Goal: Find specific page/section: Find specific page/section

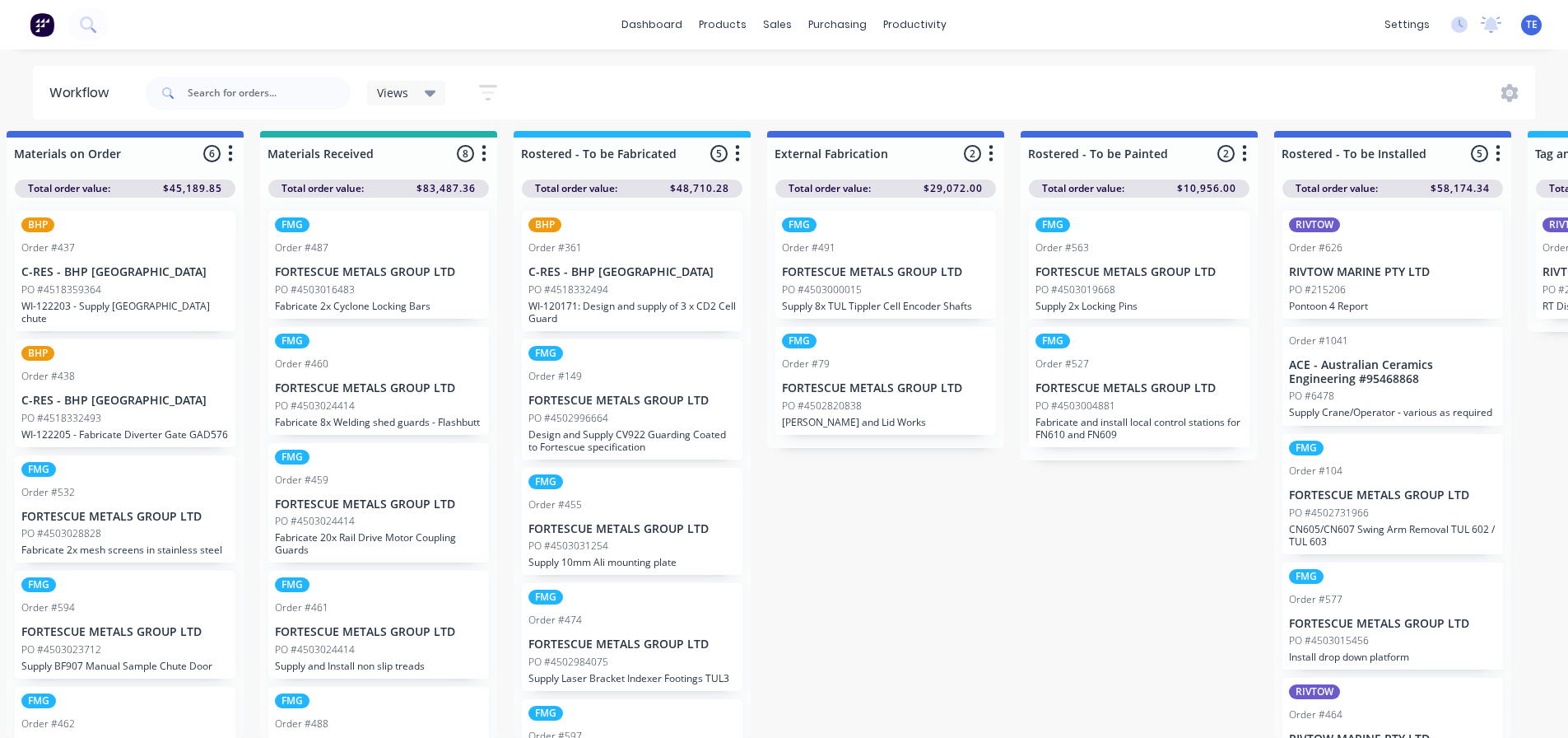
scroll to position [70, 0]
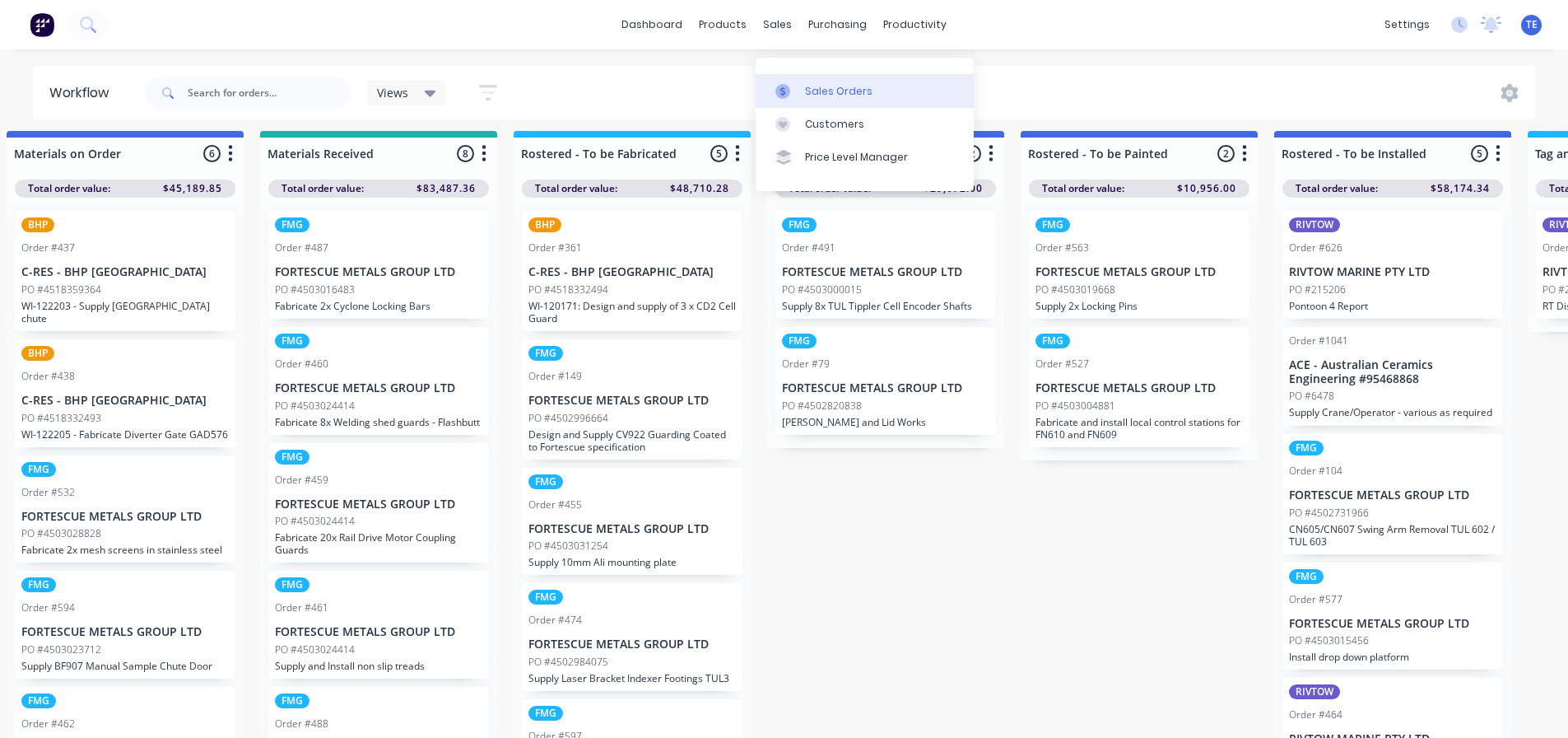
click at [817, 84] on div "Sales Orders" at bounding box center [838, 91] width 67 height 15
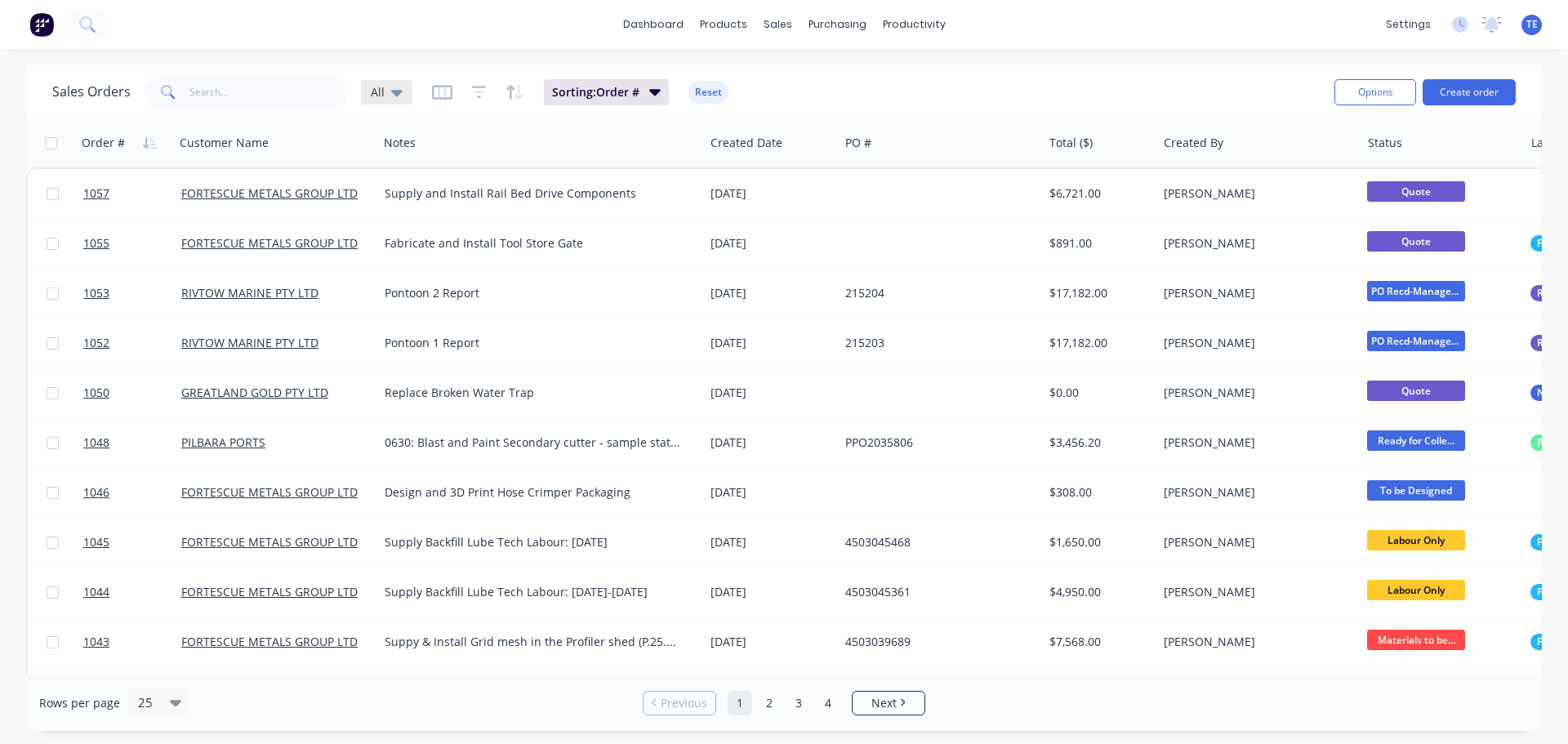
click at [405, 88] on div "All" at bounding box center [387, 92] width 51 height 25
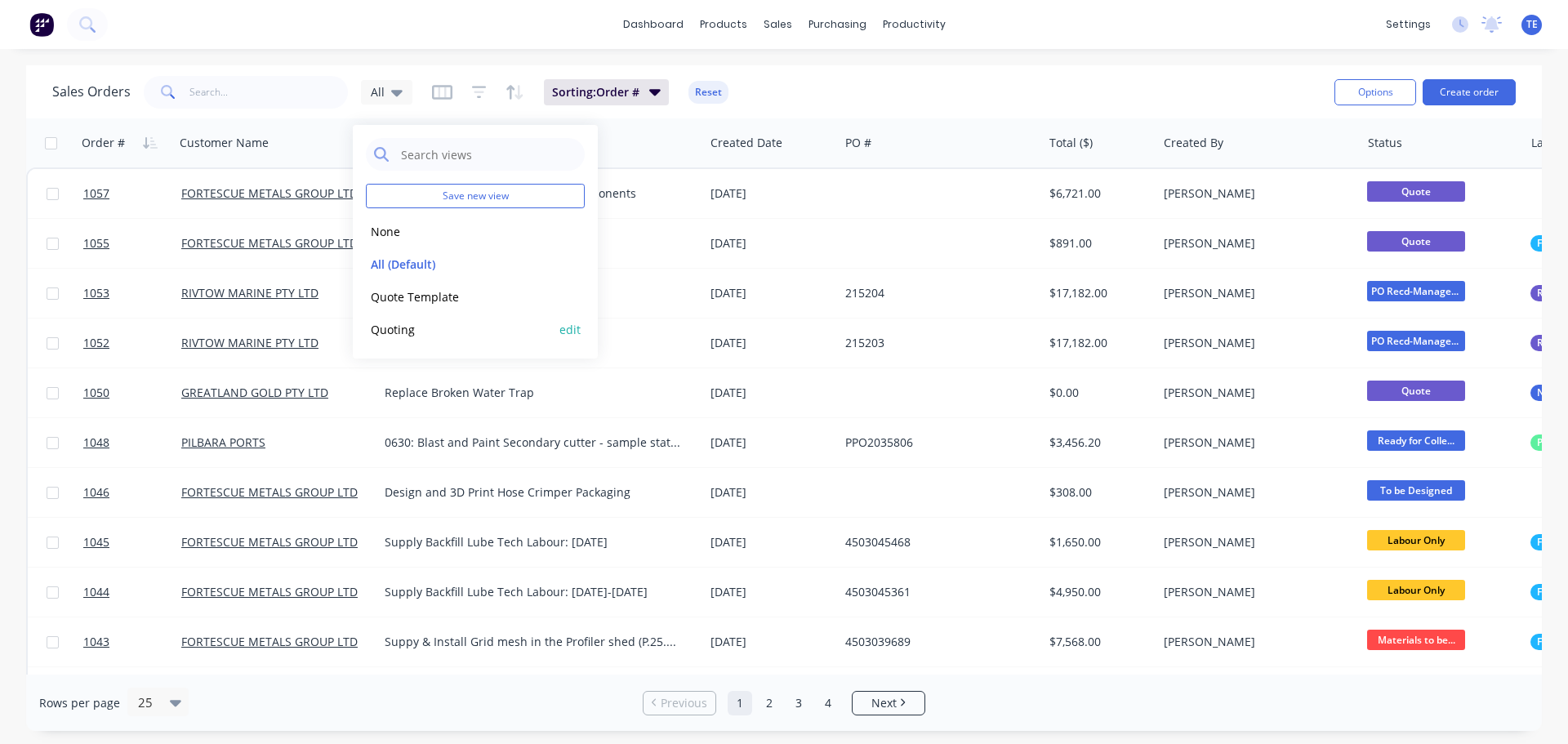
click at [400, 326] on button "Quoting" at bounding box center [459, 329] width 186 height 19
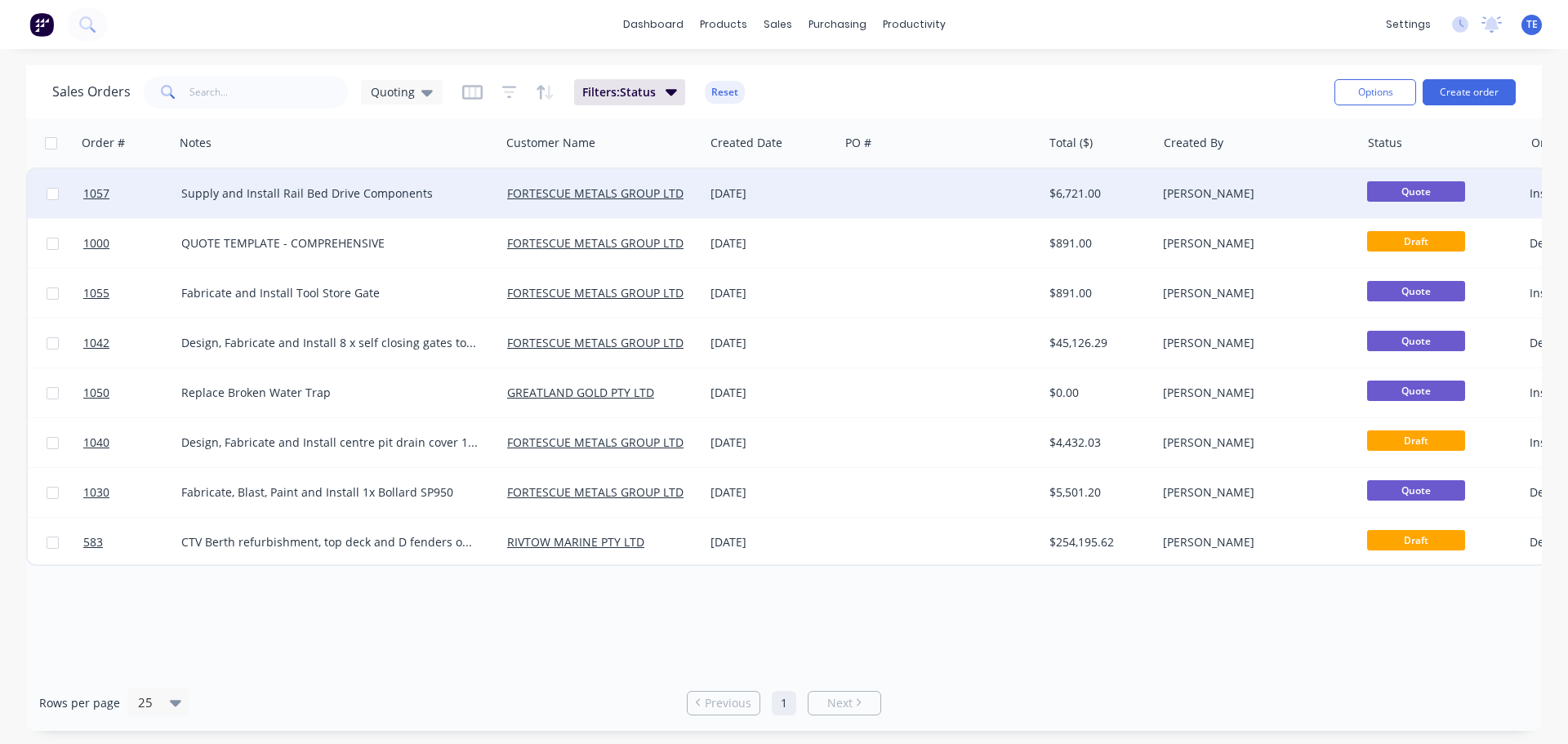
click at [437, 191] on div "Supply and Install Rail Bed Drive Components" at bounding box center [330, 193] width 297 height 16
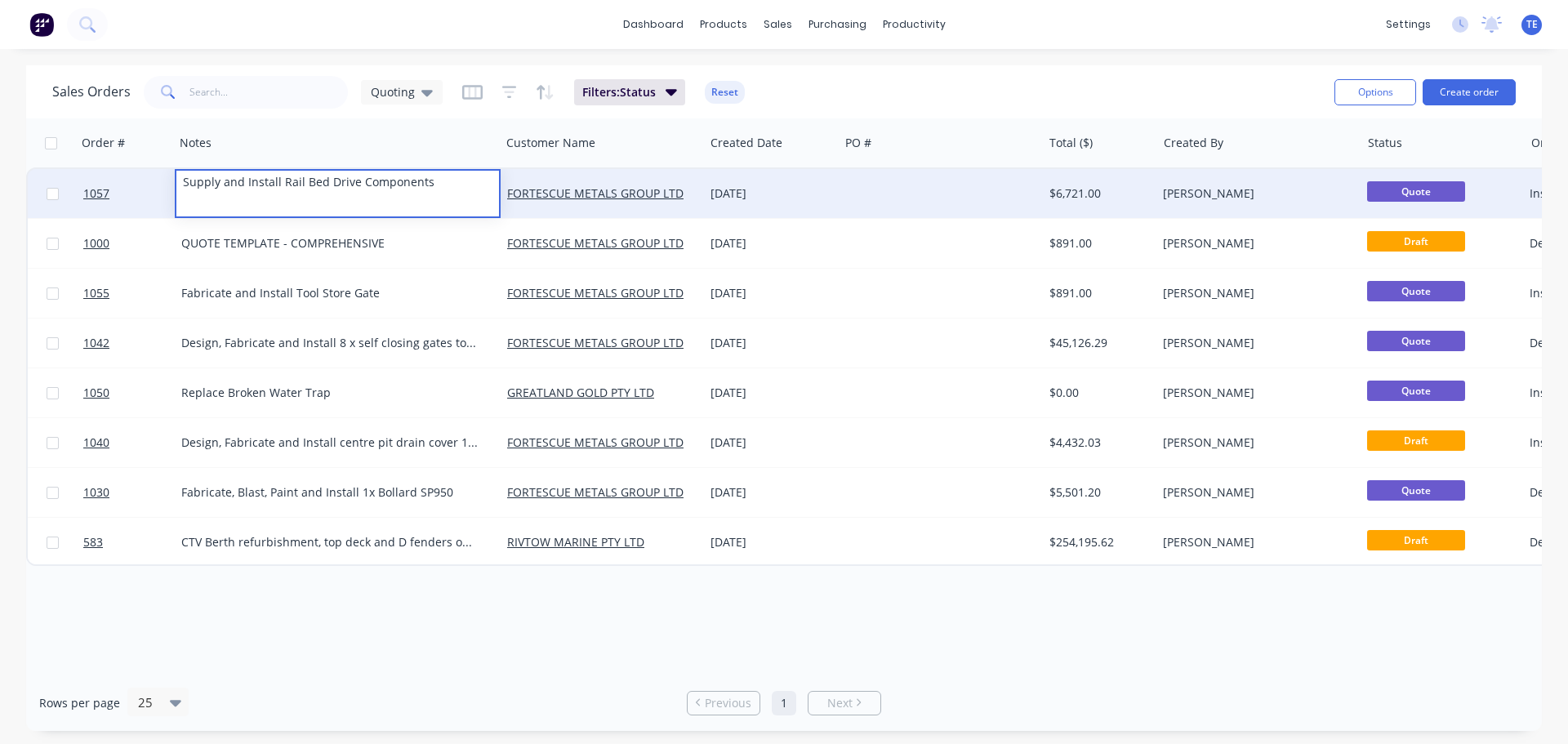
click at [814, 185] on div "[DATE]" at bounding box center [770, 193] width 121 height 16
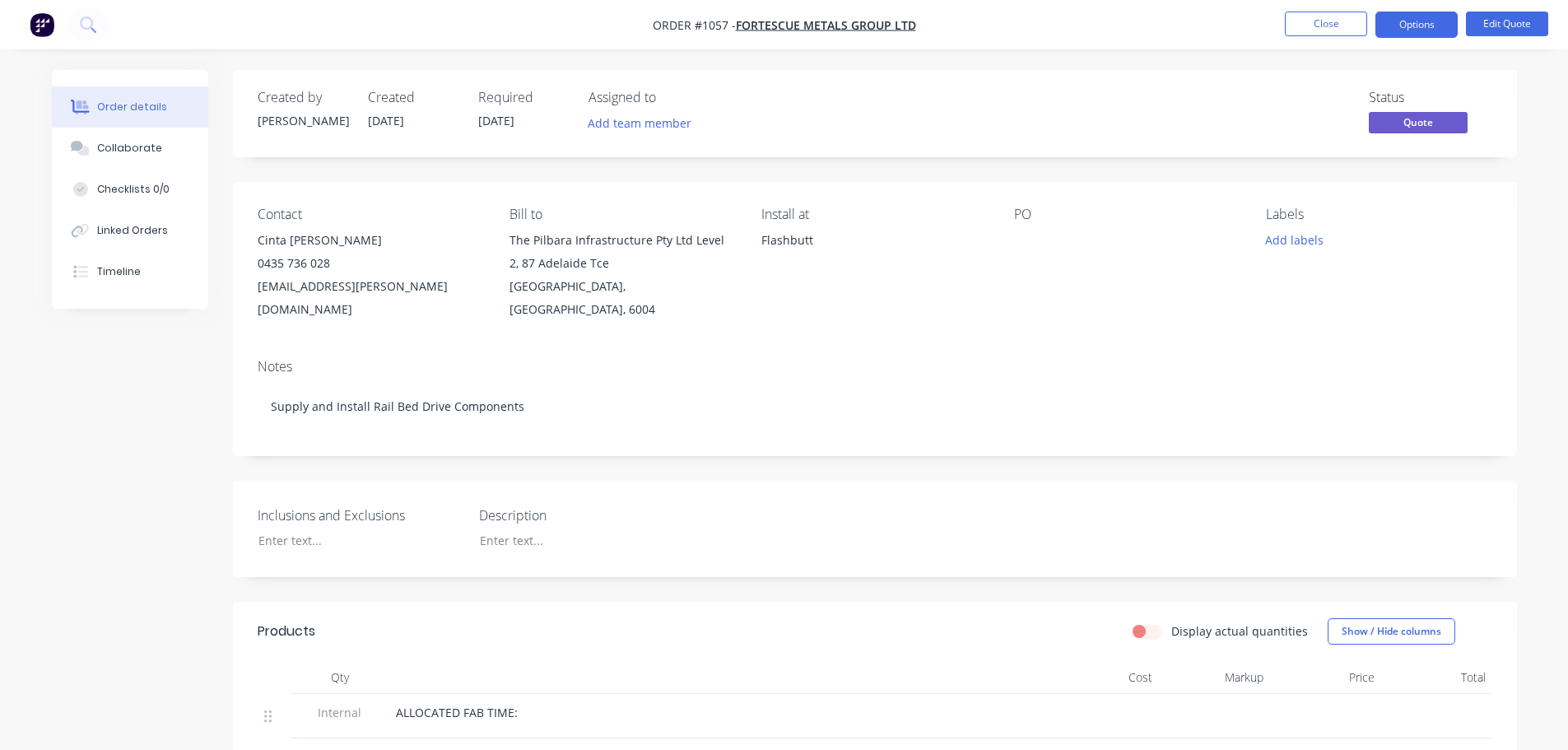
scroll to position [550, 0]
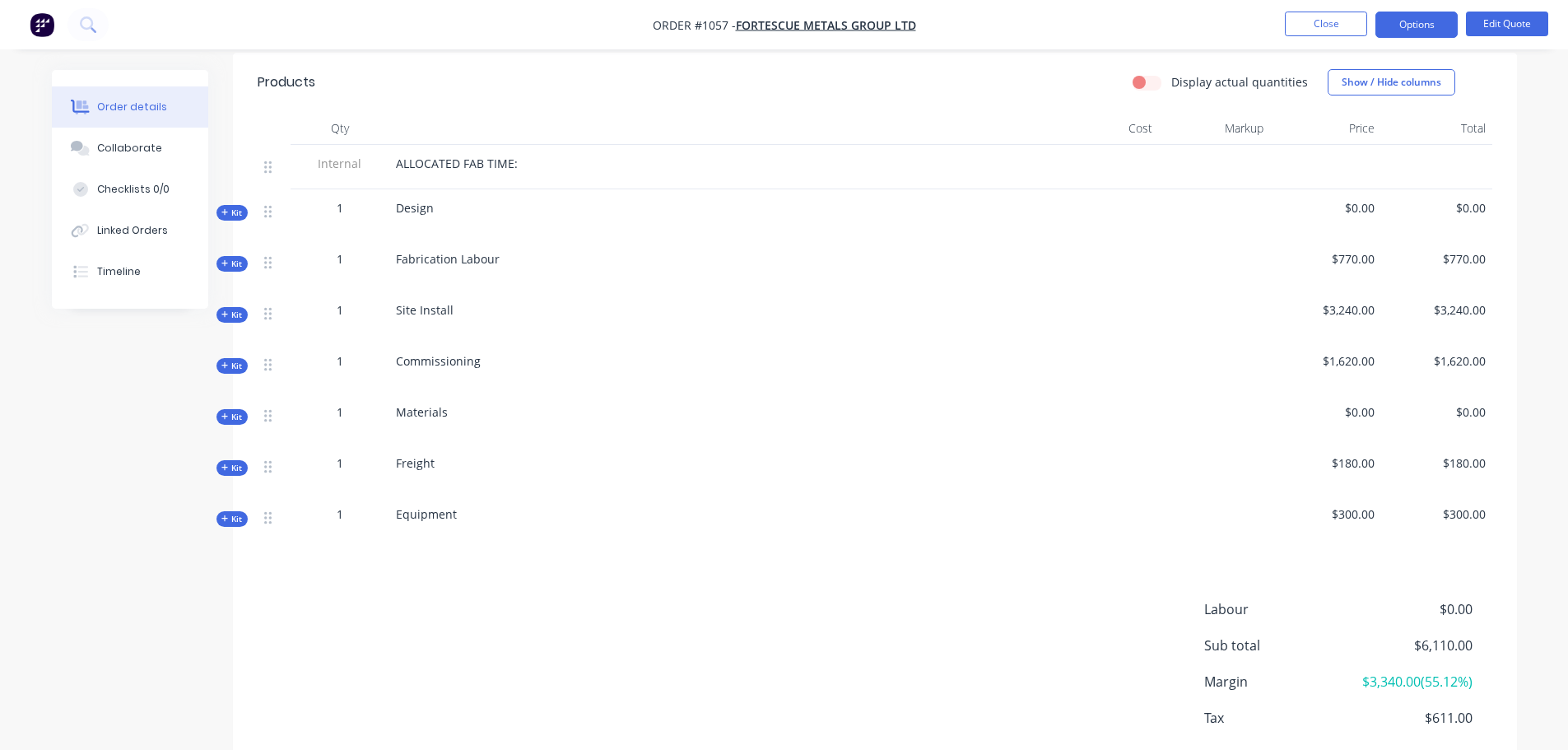
click at [236, 411] on span "Kit" at bounding box center [231, 416] width 21 height 12
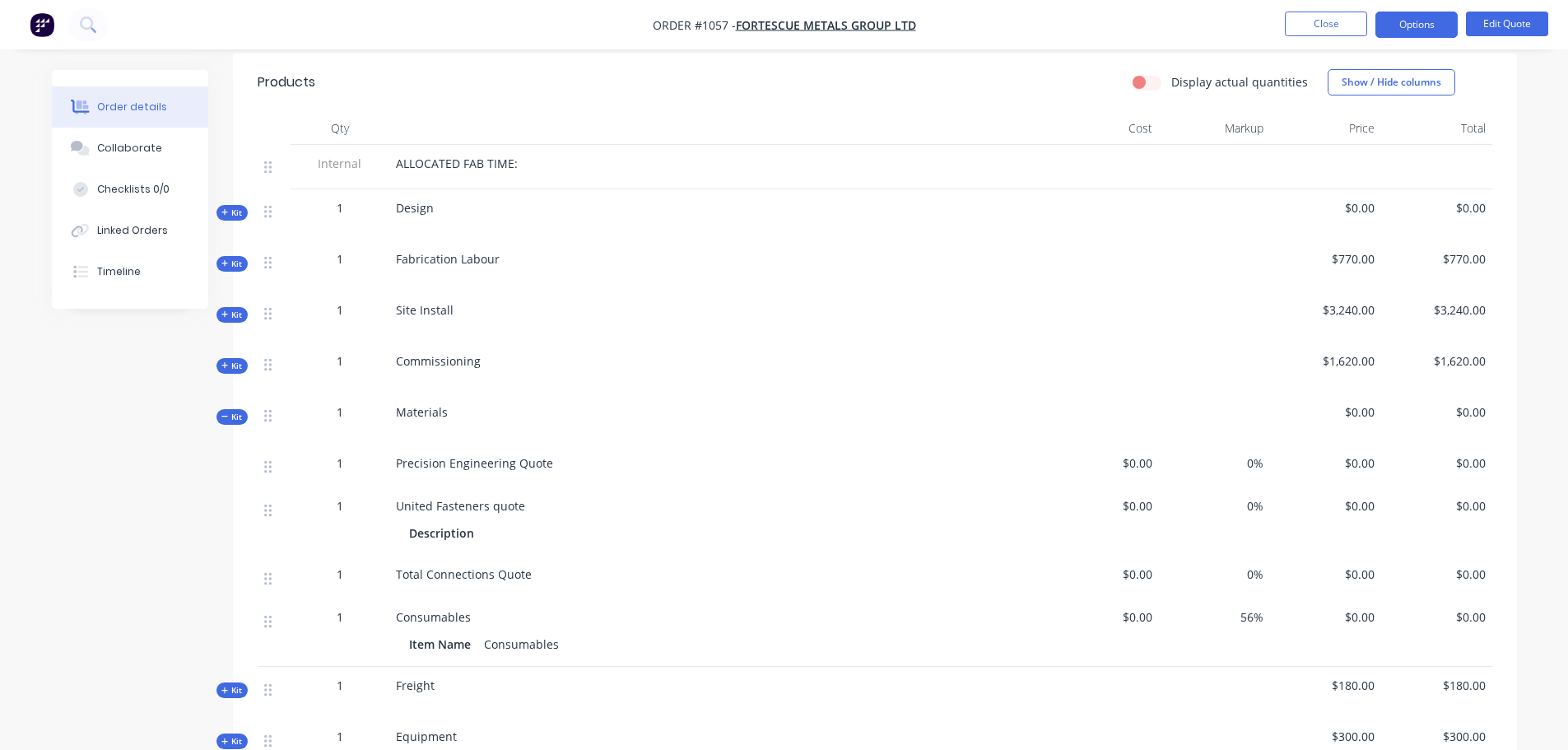
scroll to position [824, 0]
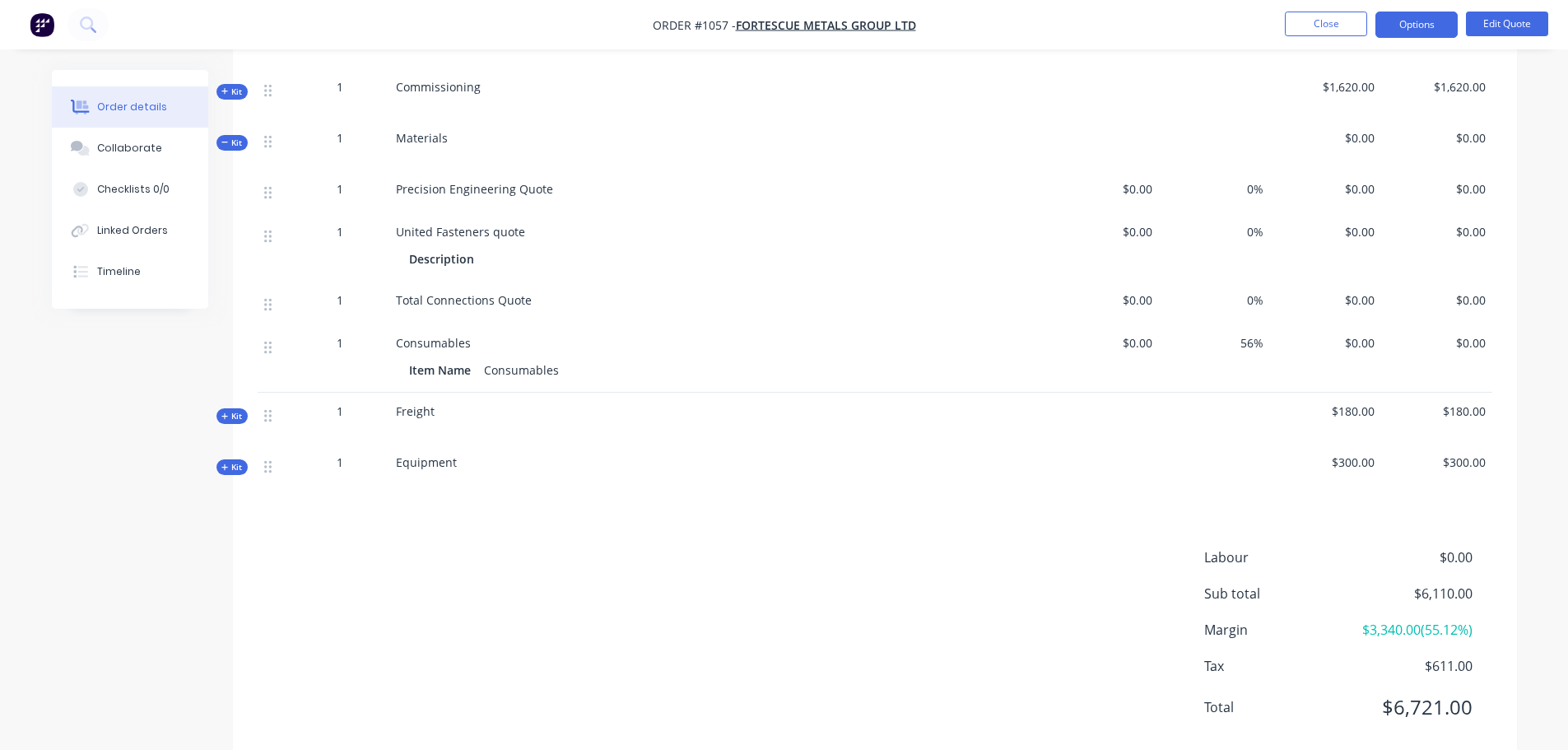
click at [472, 292] on span "Total Connections Quote" at bounding box center [464, 300] width 136 height 16
click at [625, 291] on div "Total Connections Quote" at bounding box center [718, 300] width 645 height 17
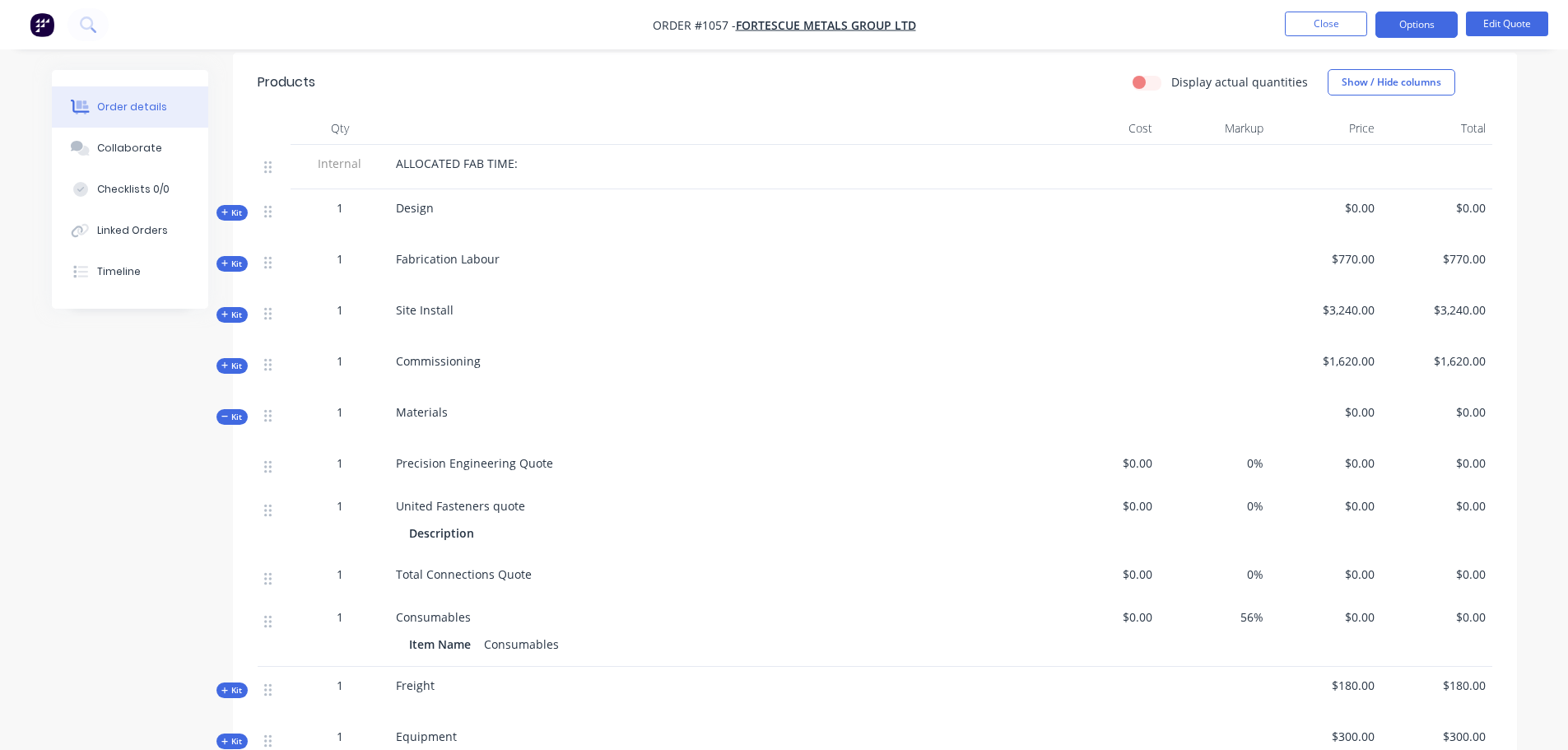
click at [1142, 565] on span "$0.00" at bounding box center [1103, 574] width 98 height 17
click at [1146, 565] on span "$0.00" at bounding box center [1103, 574] width 98 height 17
click at [1505, 26] on button "Edit Quote" at bounding box center [1506, 24] width 83 height 25
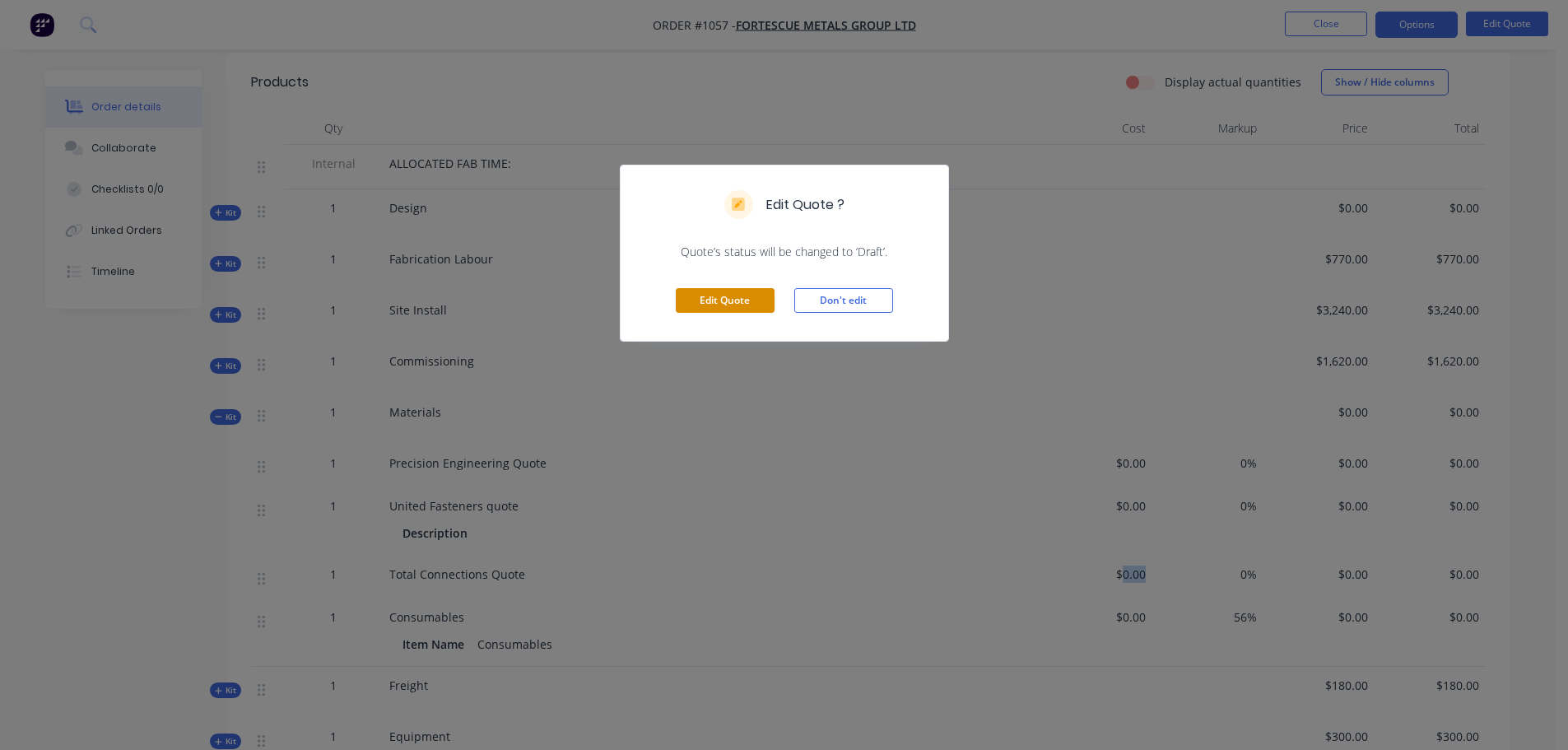
click at [722, 290] on button "Edit Quote" at bounding box center [724, 301] width 98 height 25
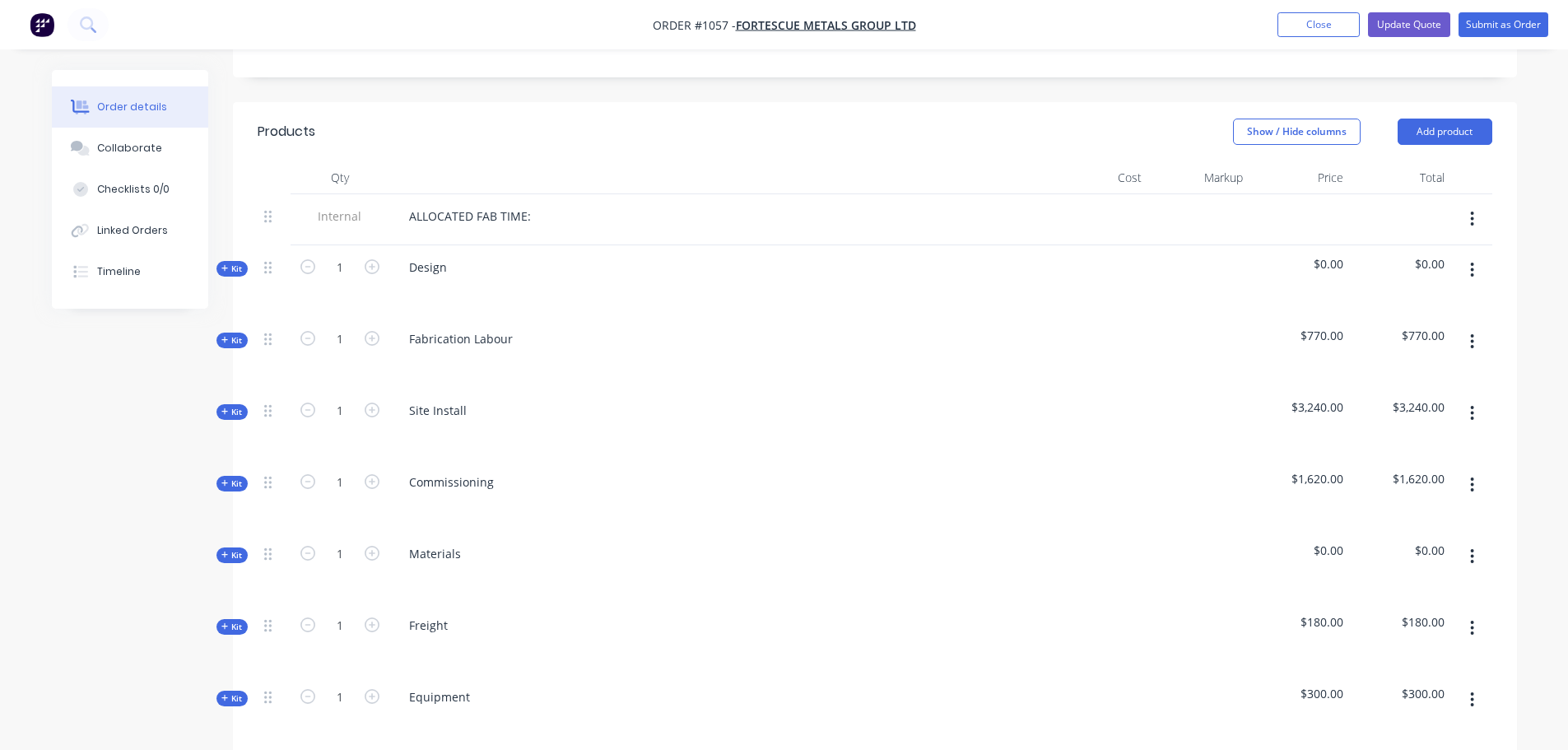
click at [236, 550] on span "Kit" at bounding box center [231, 555] width 21 height 12
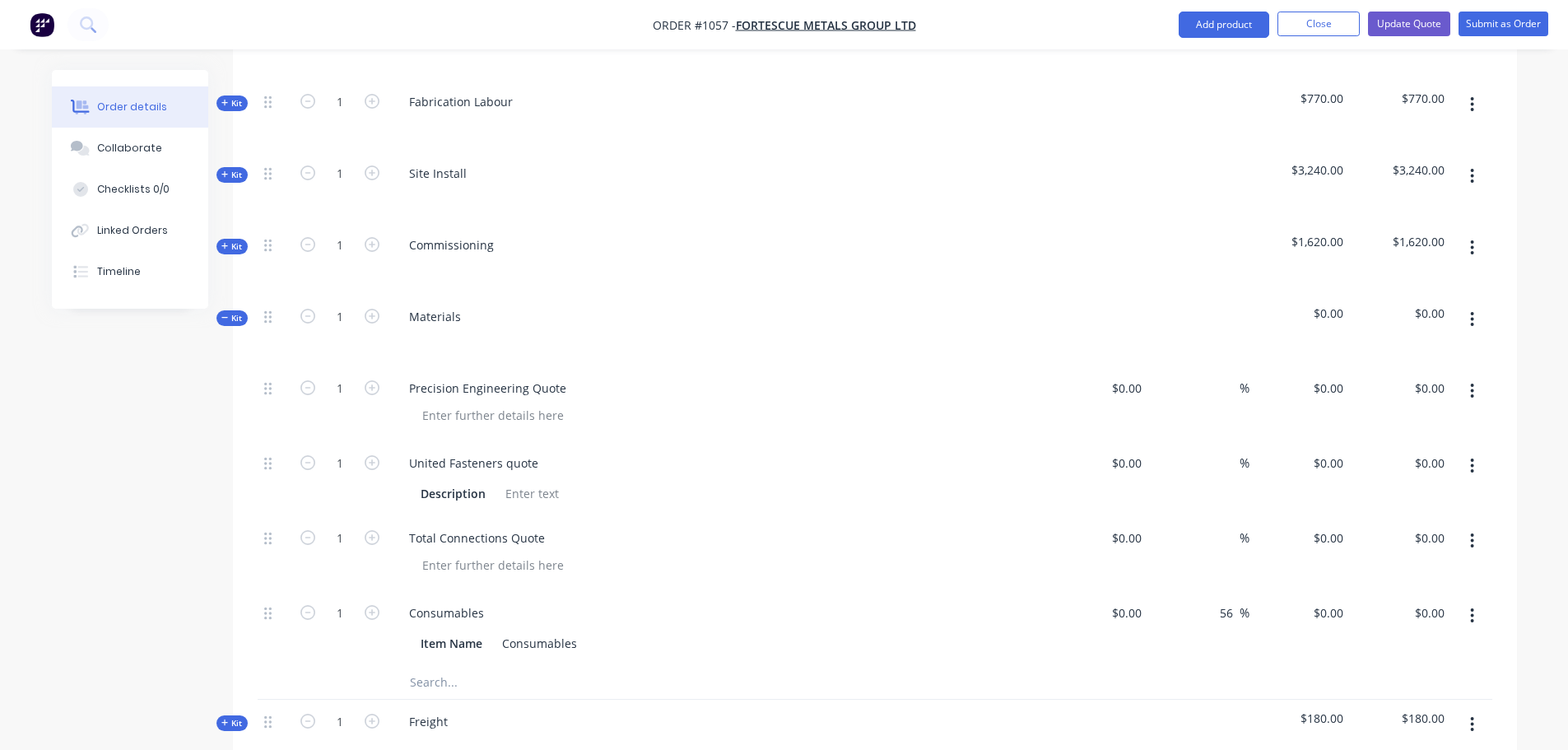
scroll to position [824, 0]
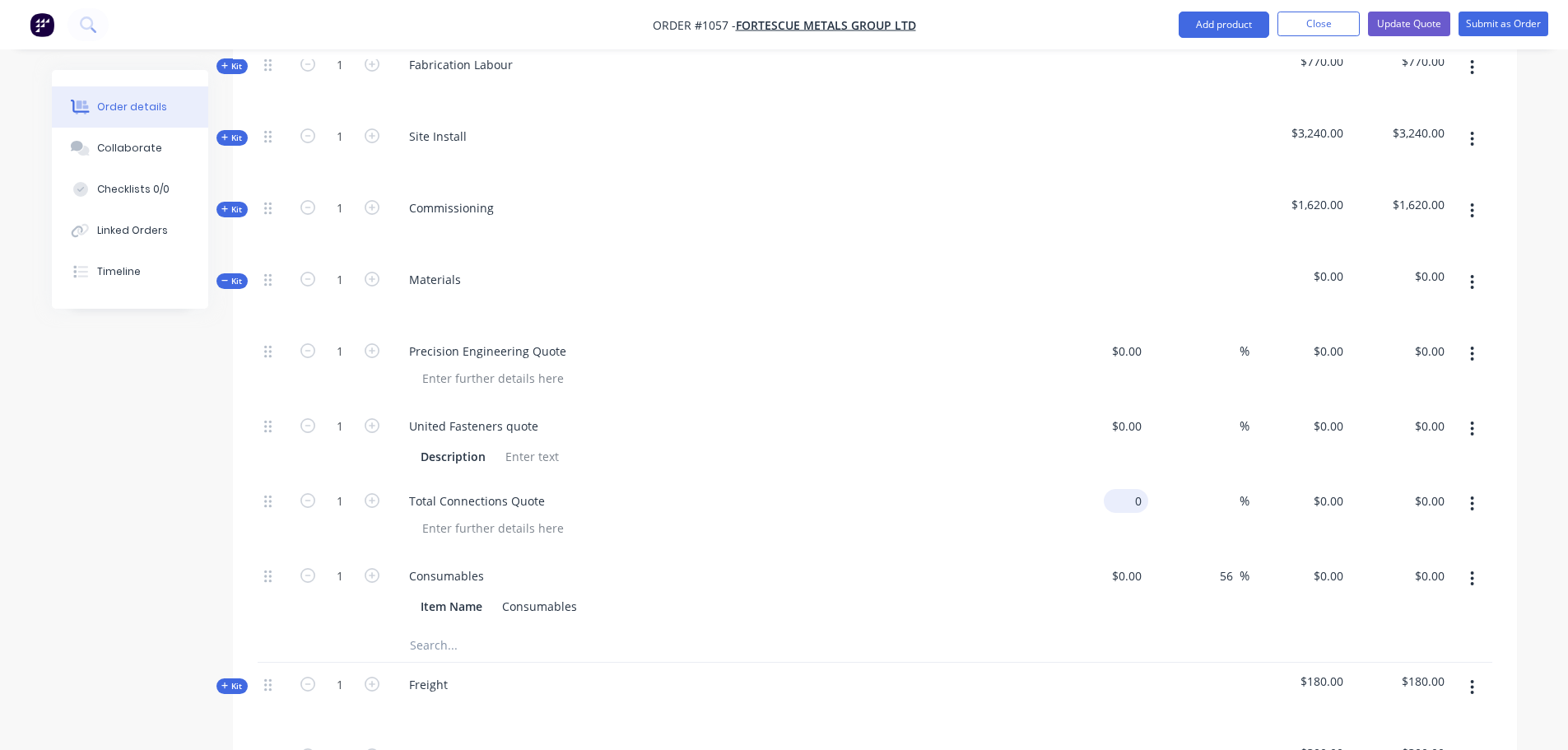
click at [1129, 489] on input "0" at bounding box center [1128, 501] width 38 height 24
type input "$881.98"
click at [1216, 489] on div "%" at bounding box center [1231, 501] width 36 height 24
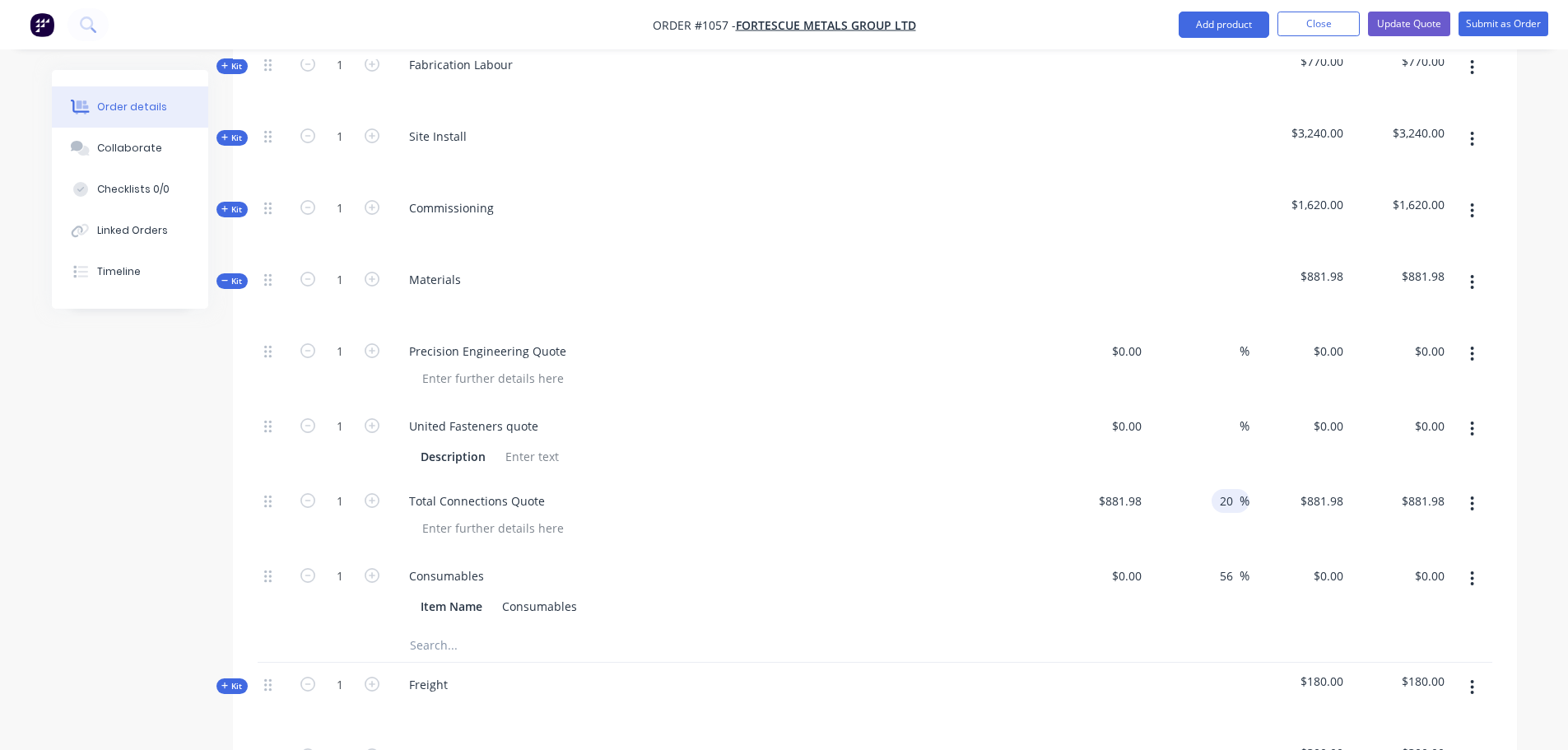
type input "20"
type input "$1,058.376"
type input "$1,058.38"
click at [967, 489] on div "Total Connections Quote" at bounding box center [718, 501] width 645 height 24
drag, startPoint x: 1231, startPoint y: 479, endPoint x: 1199, endPoint y: 479, distance: 32.0
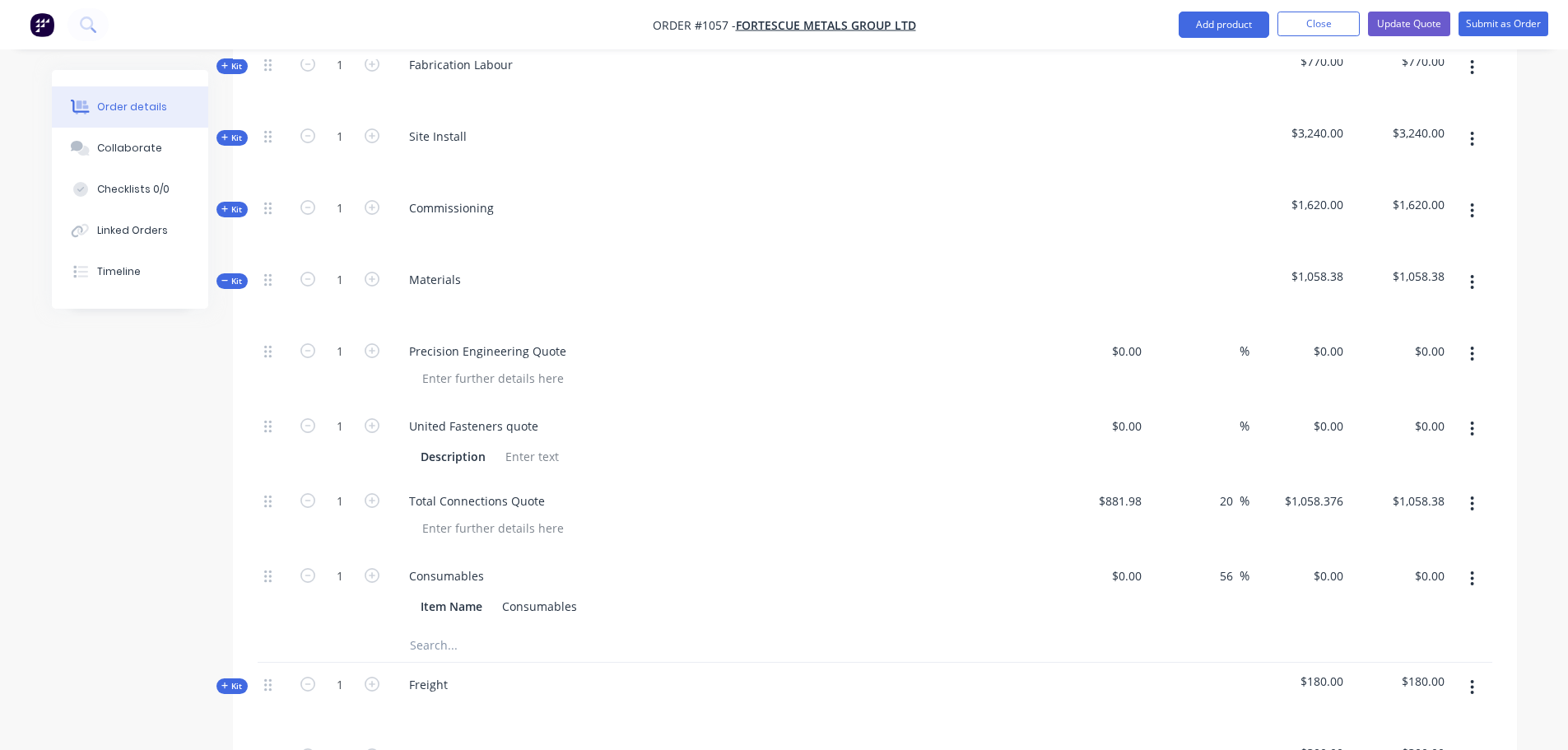
click at [1199, 479] on div "20 20 %" at bounding box center [1199, 517] width 101 height 75
type input "30"
type input "$1,146.574"
type input "$1,146.57"
click at [1181, 502] on div "30 30 %" at bounding box center [1199, 517] width 101 height 75
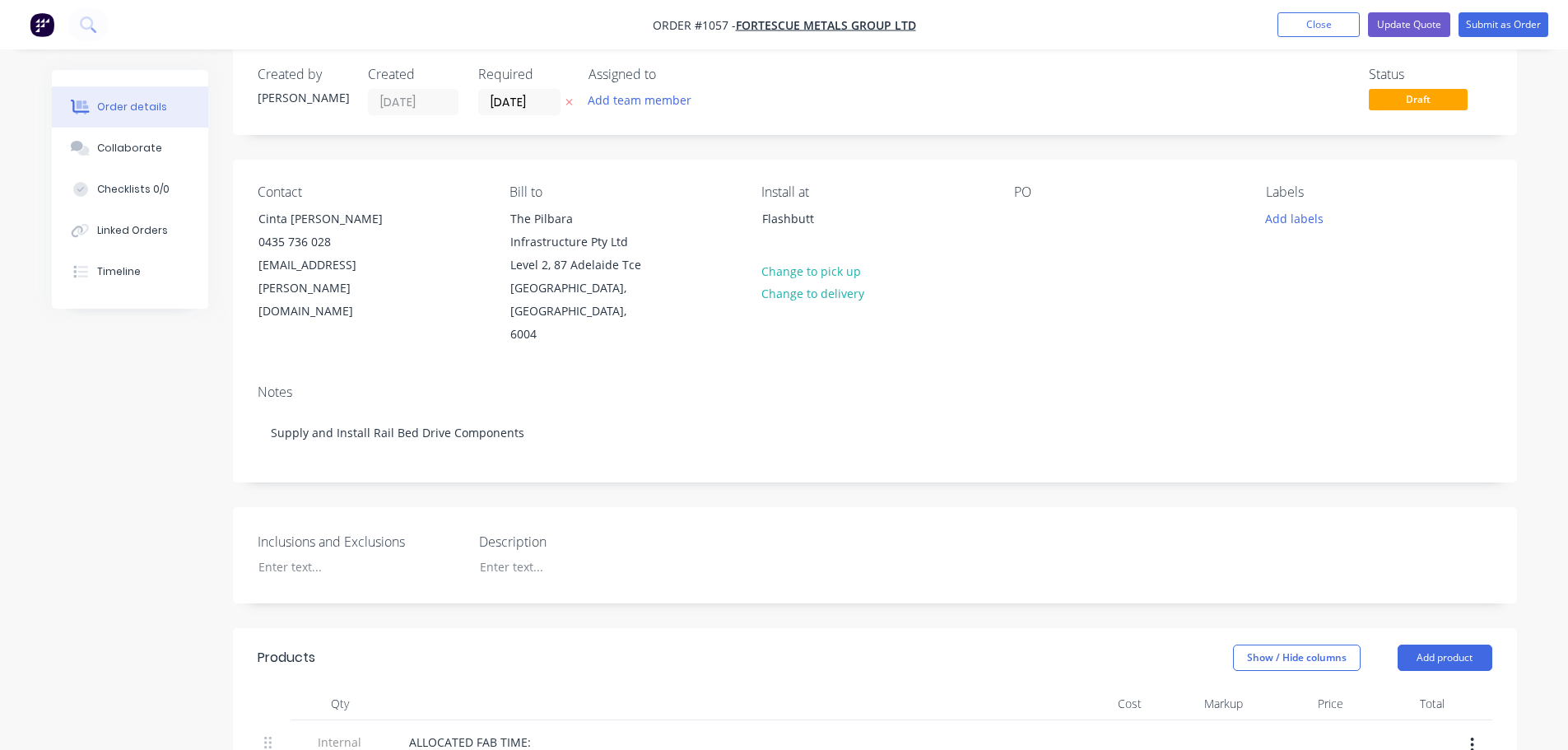
scroll to position [0, 0]
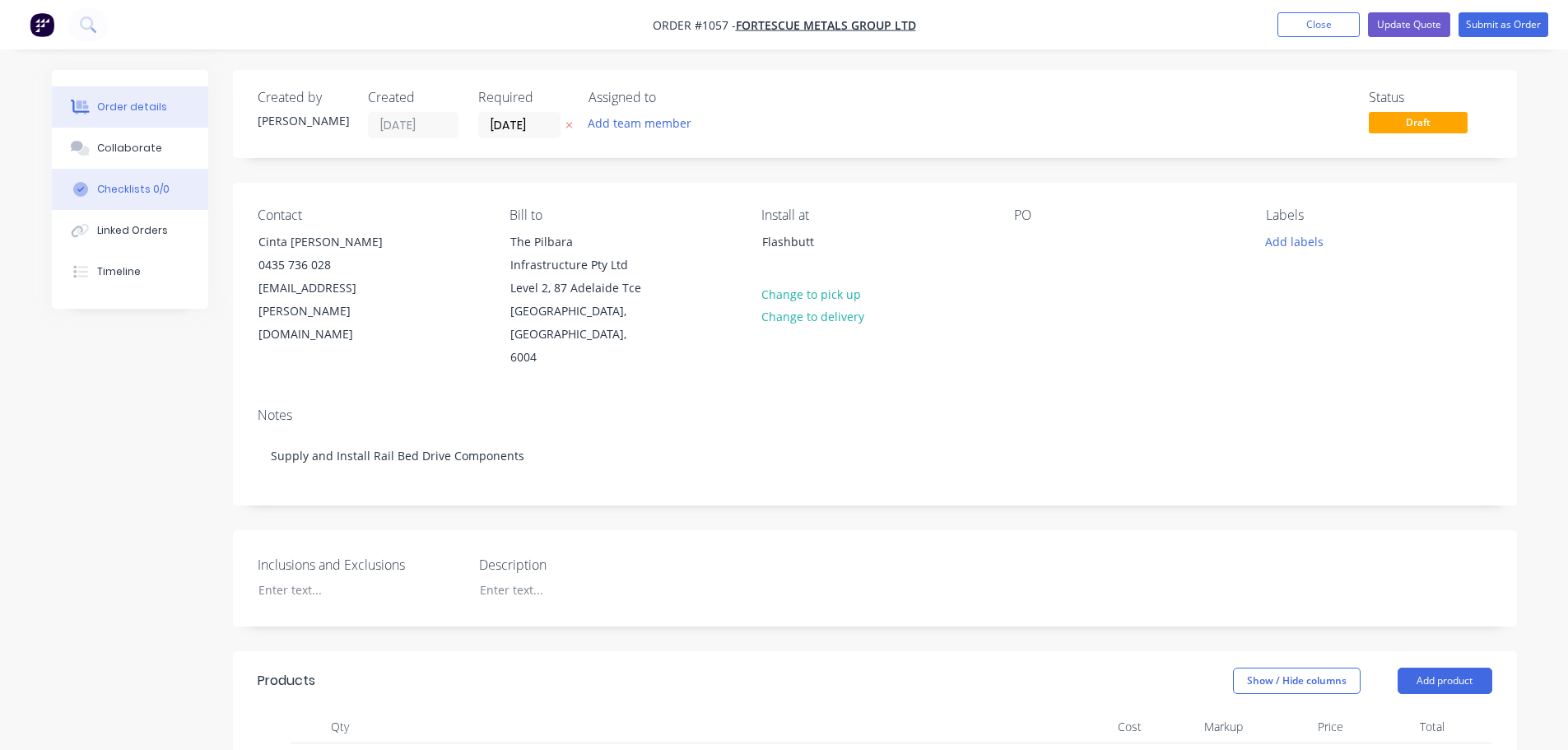
click at [150, 197] on button "Checklists 0/0" at bounding box center [130, 189] width 156 height 41
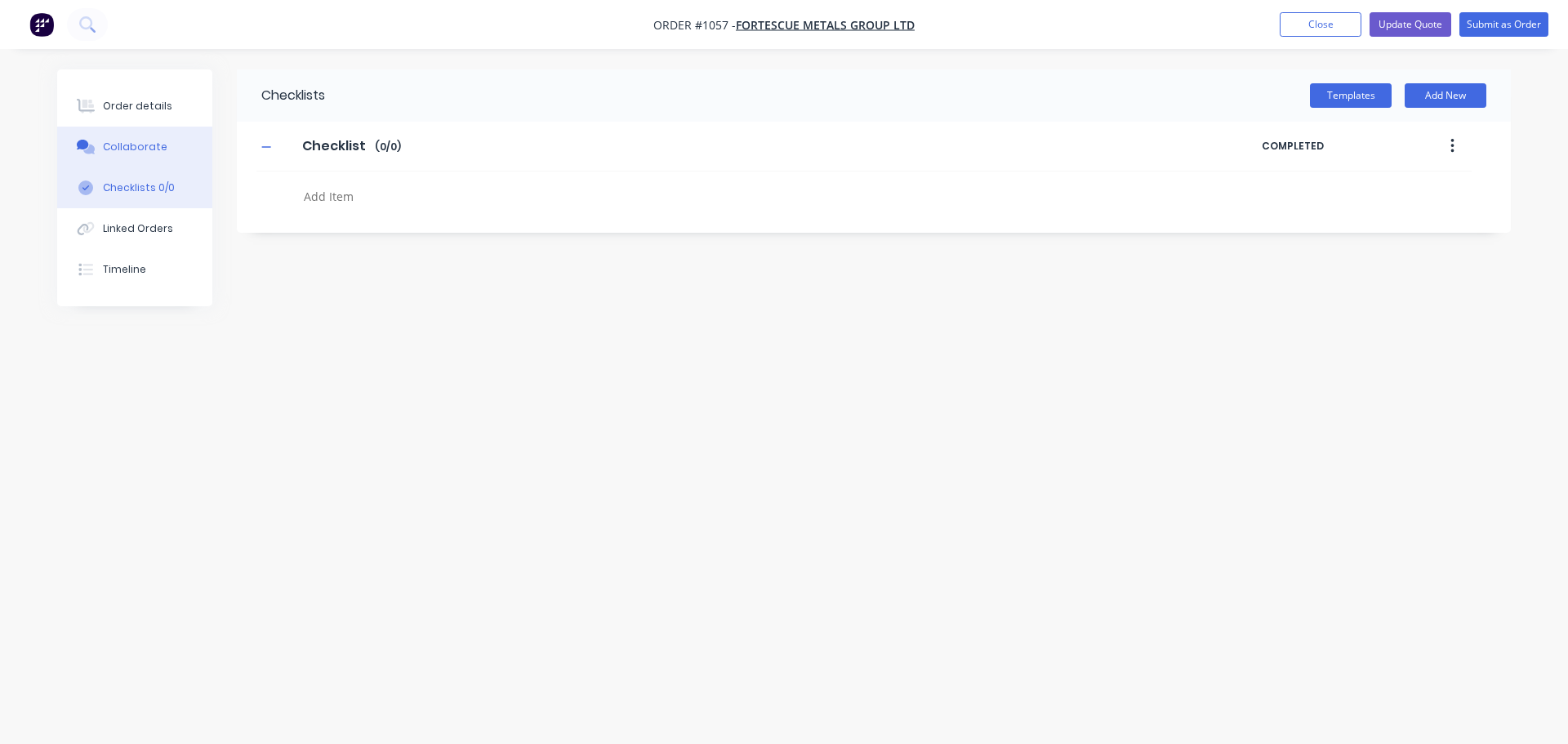
click at [129, 147] on div "Collaborate" at bounding box center [135, 147] width 65 height 15
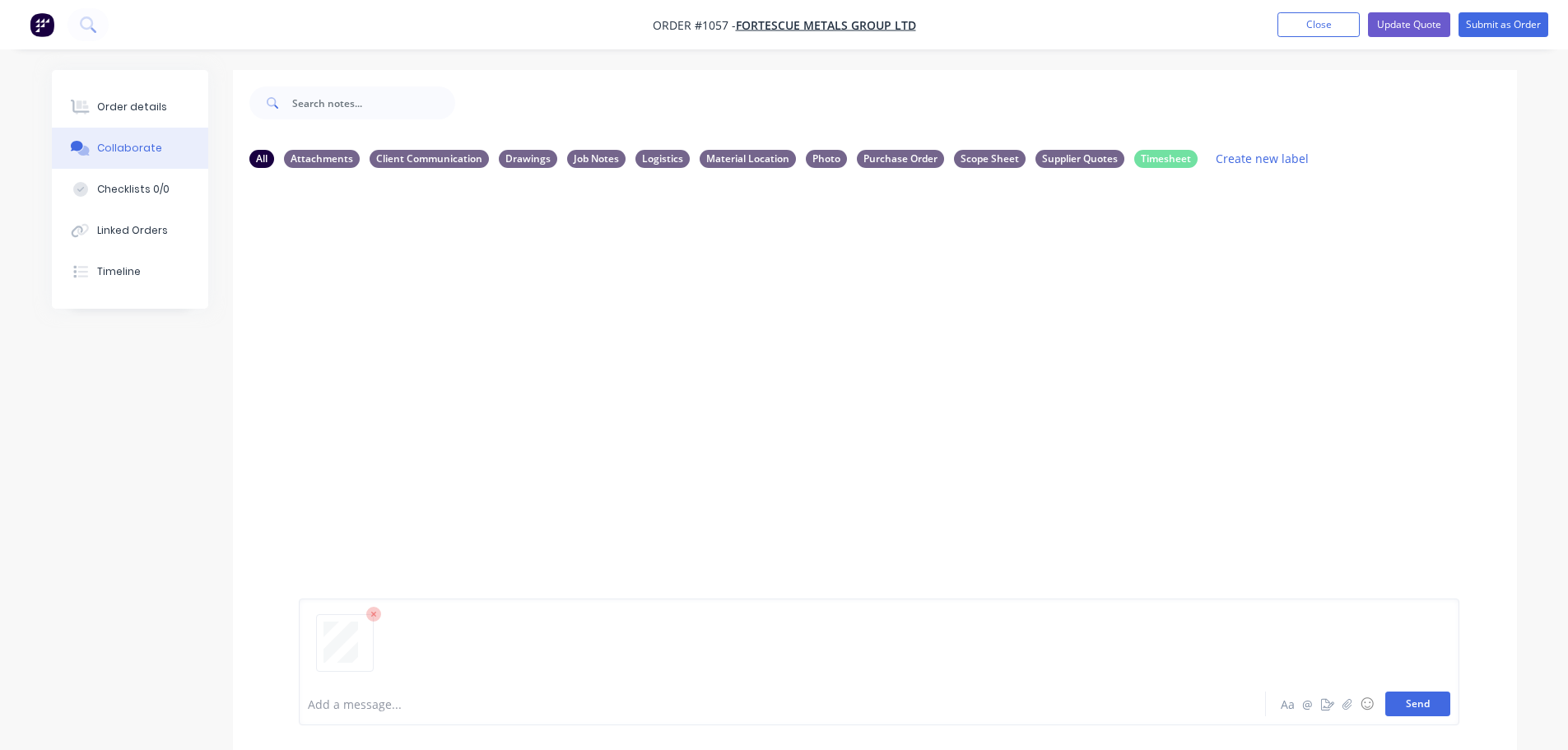
click at [1417, 701] on button "Send" at bounding box center [1417, 703] width 65 height 25
click at [435, 308] on div "Labels Download Delete" at bounding box center [516, 308] width 186 height 24
click at [433, 309] on icon "button" at bounding box center [431, 307] width 5 height 19
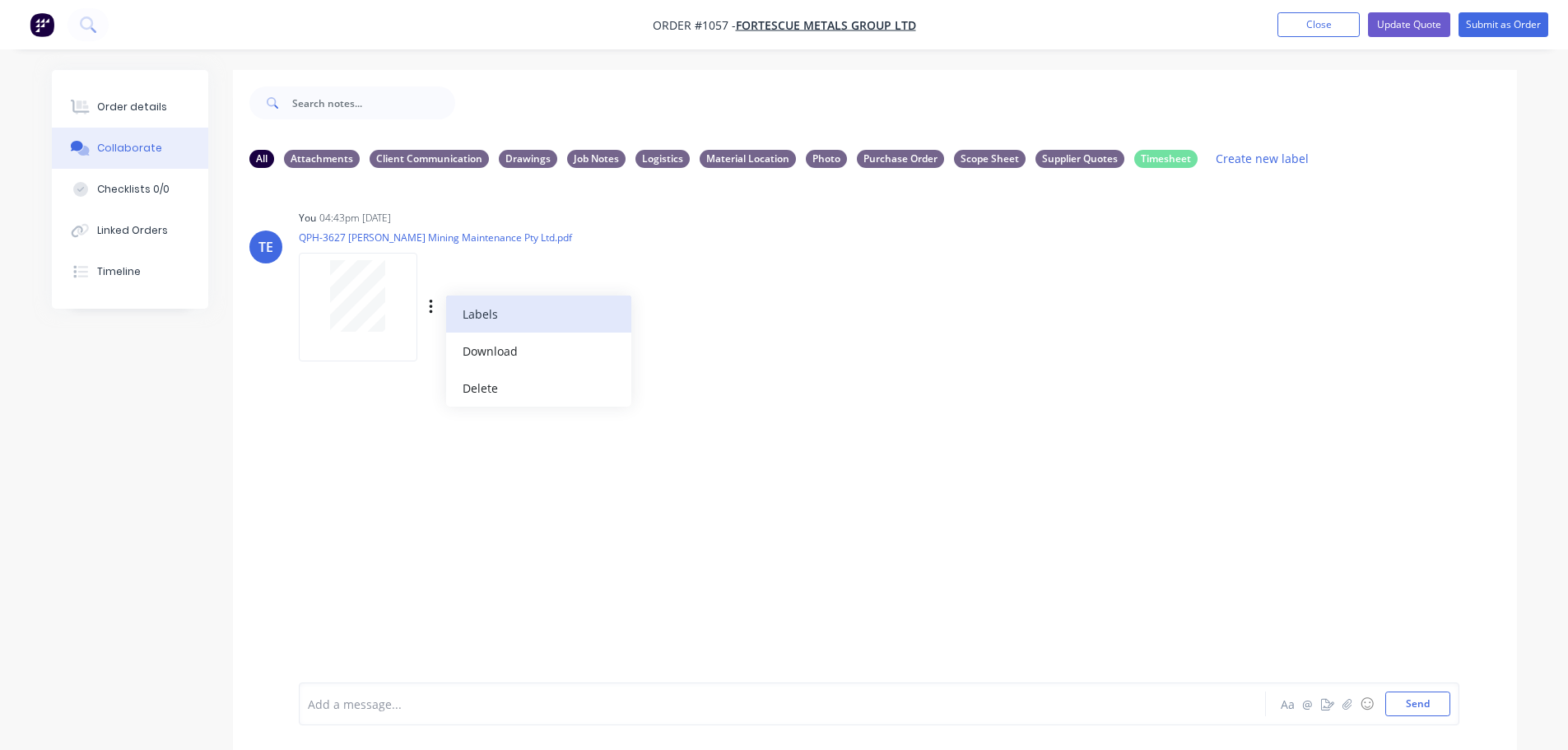
click at [485, 320] on button "Labels" at bounding box center [539, 314] width 186 height 37
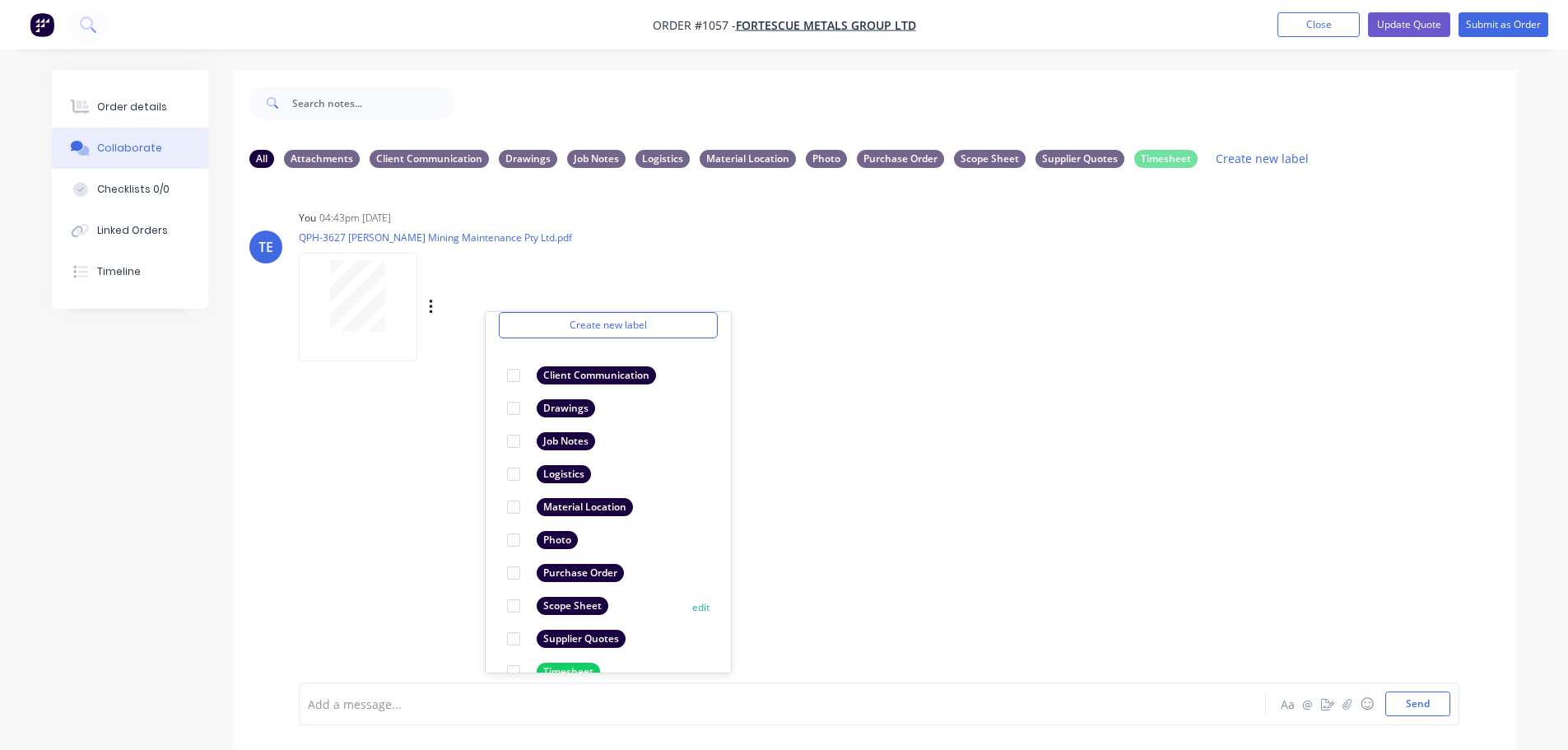
scroll to position [96, 0]
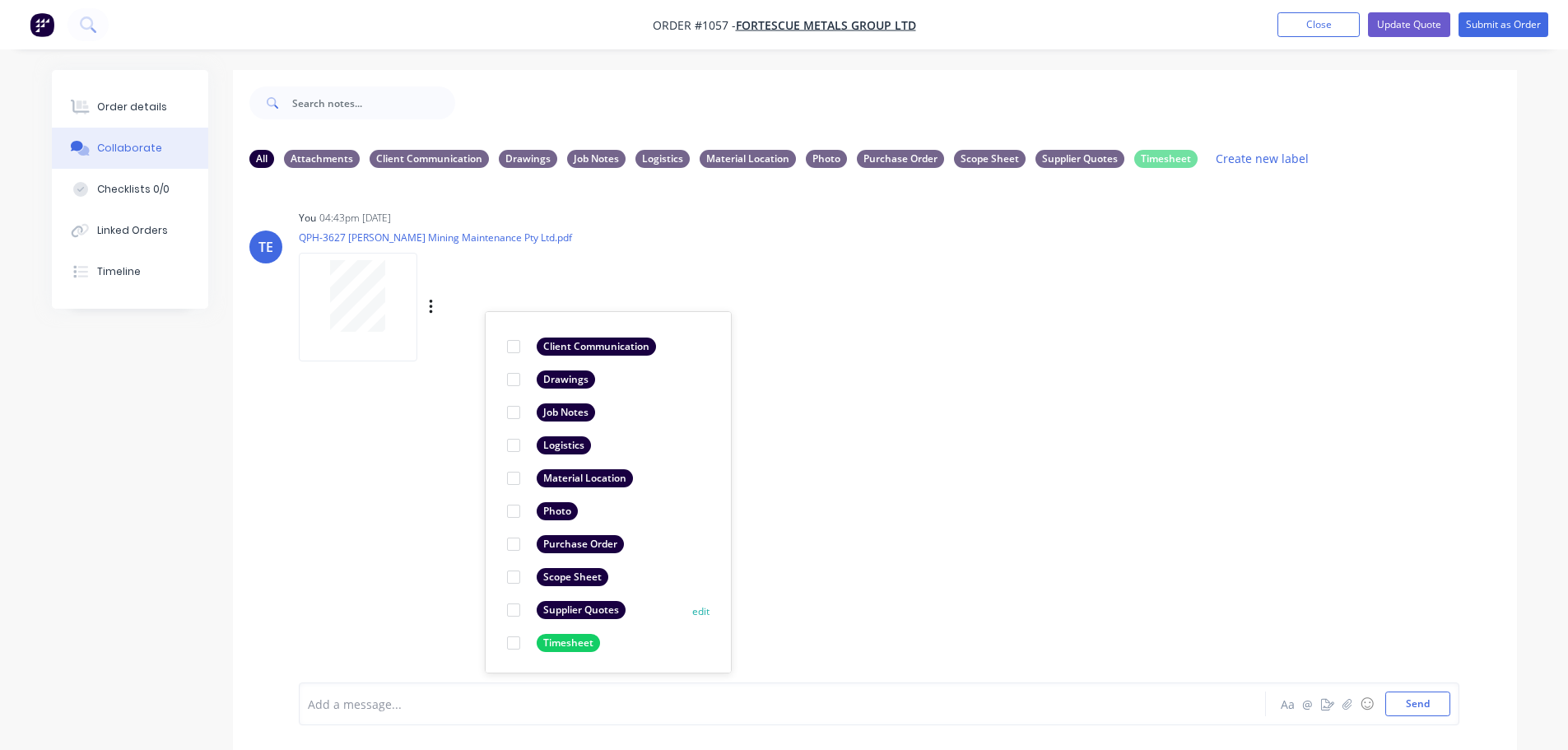
click at [583, 608] on div "Supplier Quotes" at bounding box center [581, 610] width 89 height 18
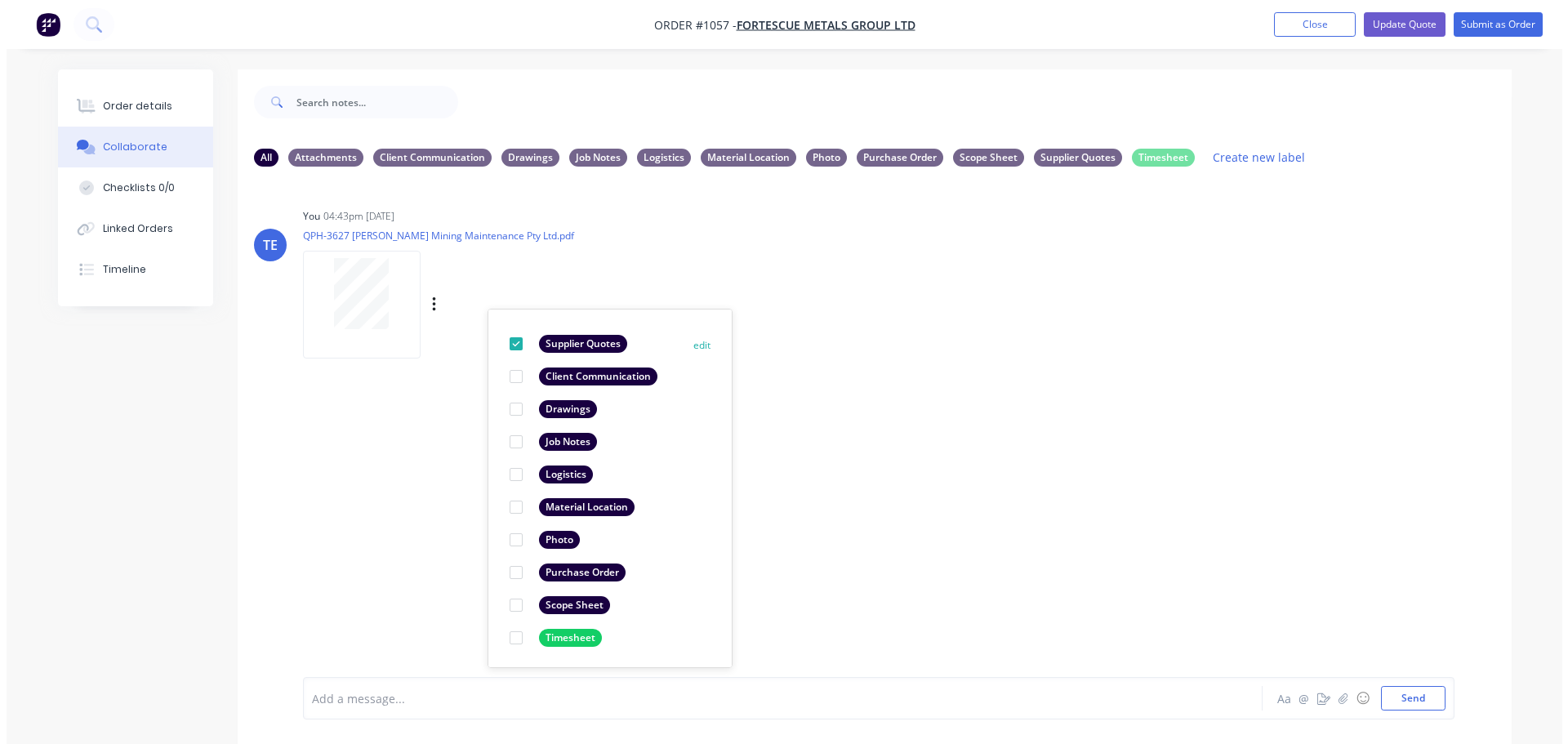
scroll to position [0, 0]
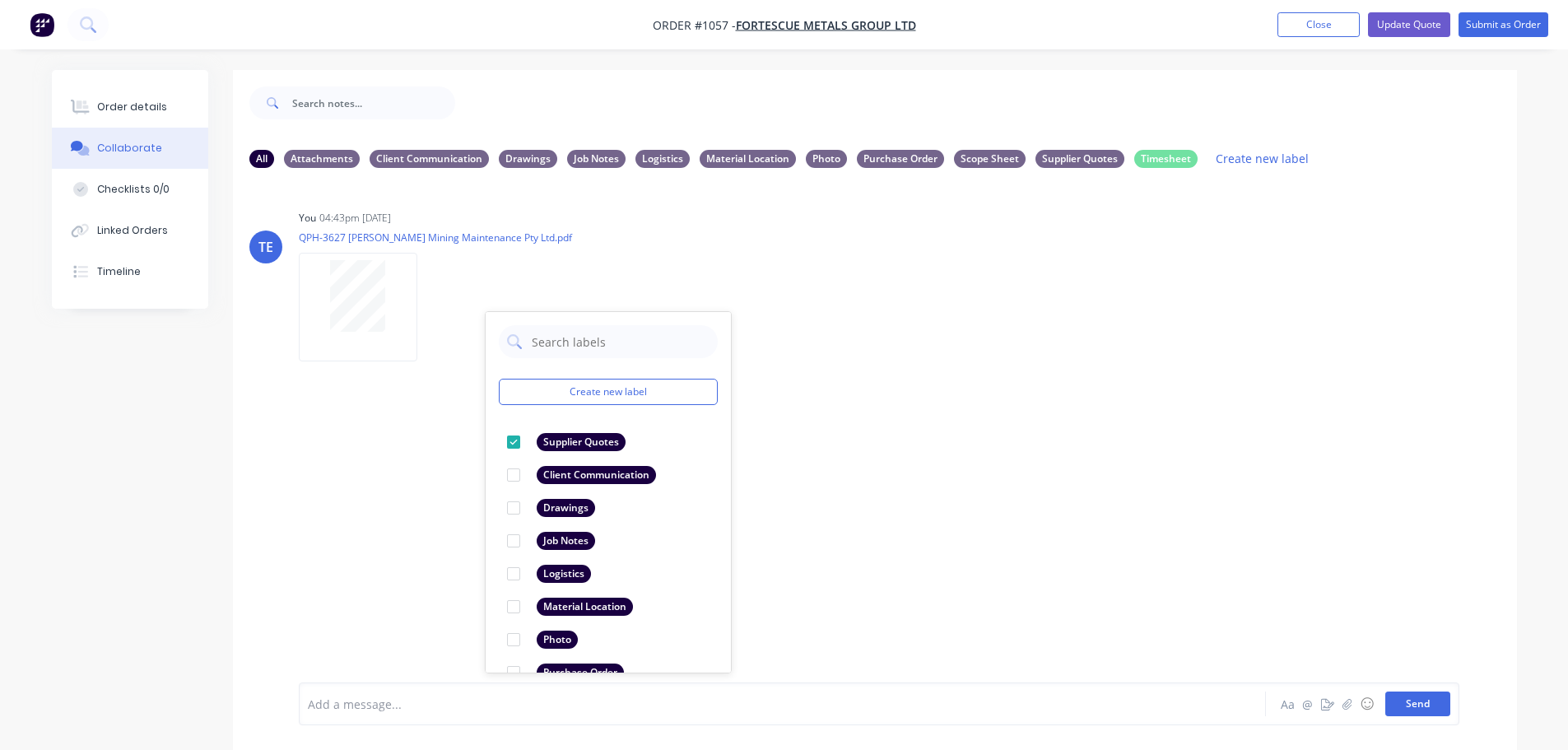
click at [1402, 699] on button "Send" at bounding box center [1417, 703] width 65 height 25
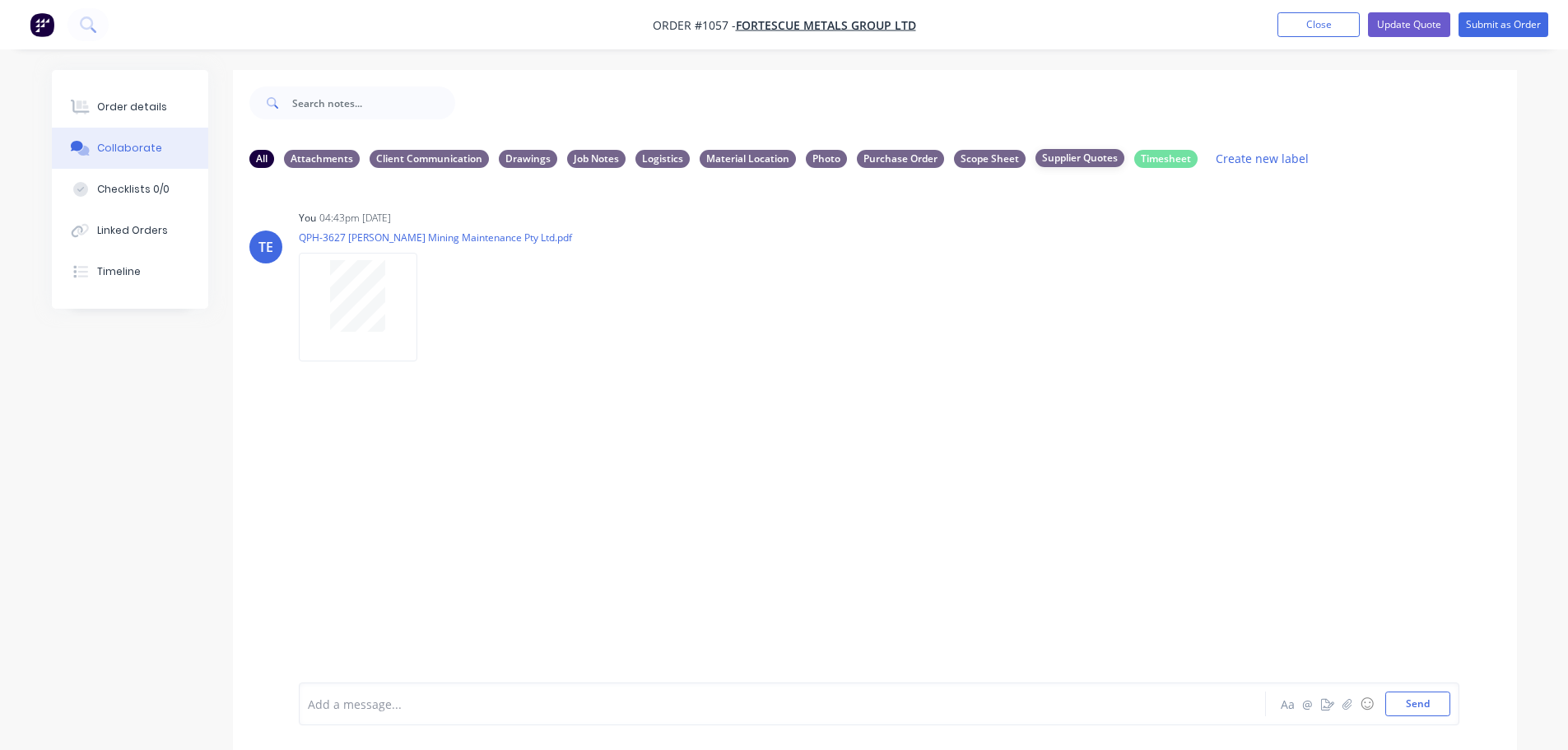
click at [1064, 158] on div "Supplier Quotes" at bounding box center [1079, 158] width 89 height 18
click at [273, 155] on div "All" at bounding box center [261, 158] width 25 height 18
click at [1293, 19] on button "Close" at bounding box center [1318, 24] width 83 height 25
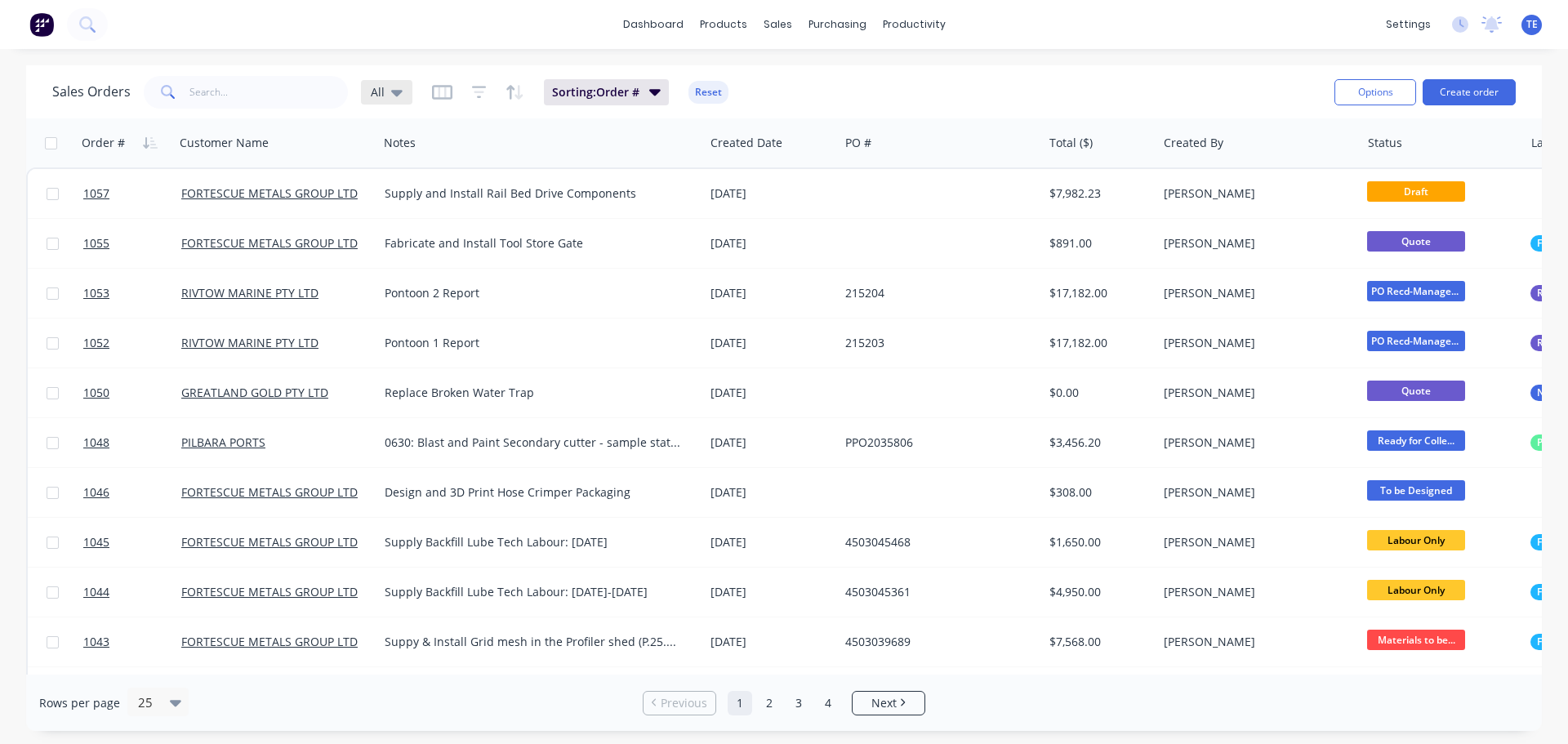
click at [398, 91] on icon at bounding box center [397, 93] width 12 height 6
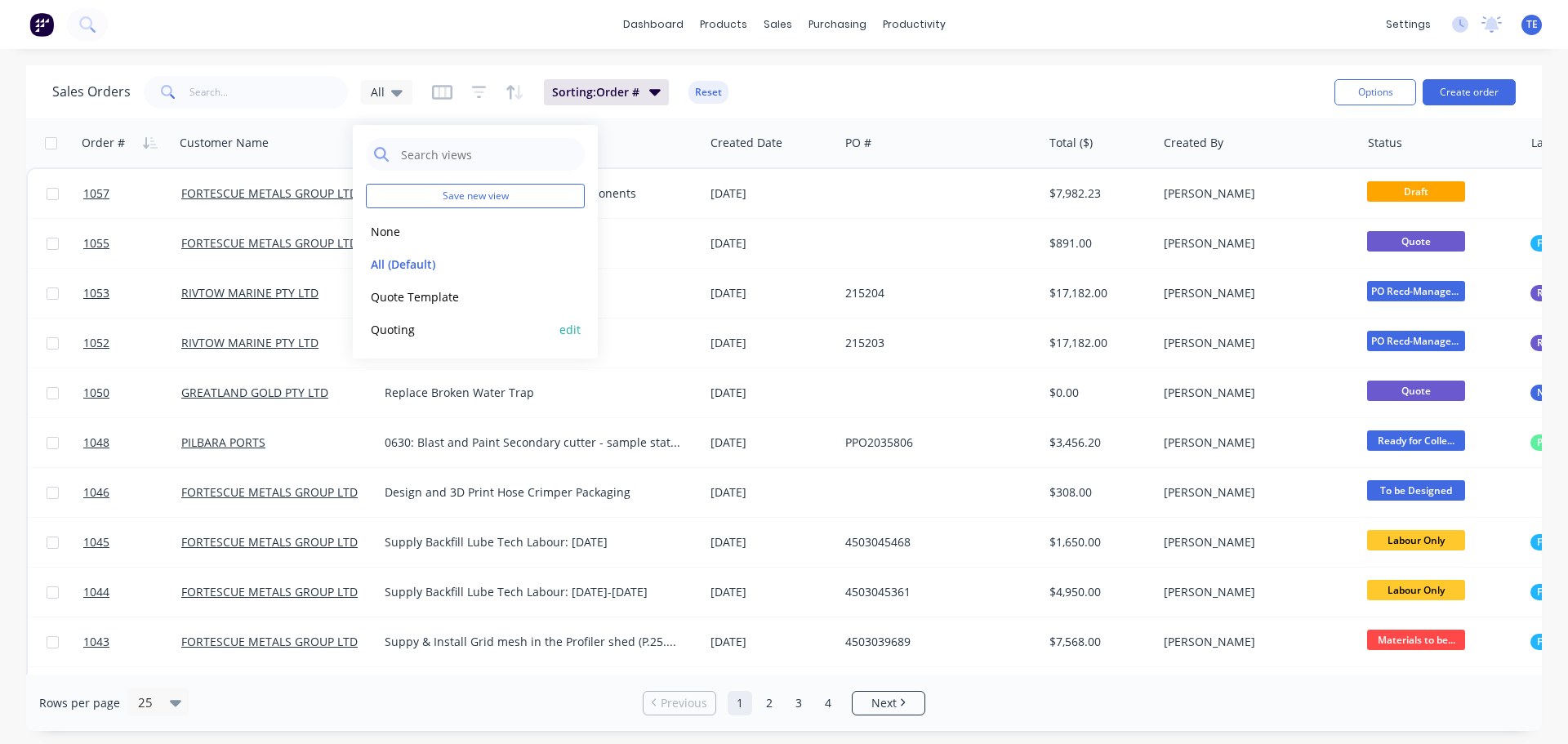
click at [412, 328] on button "Quoting" at bounding box center [459, 329] width 186 height 19
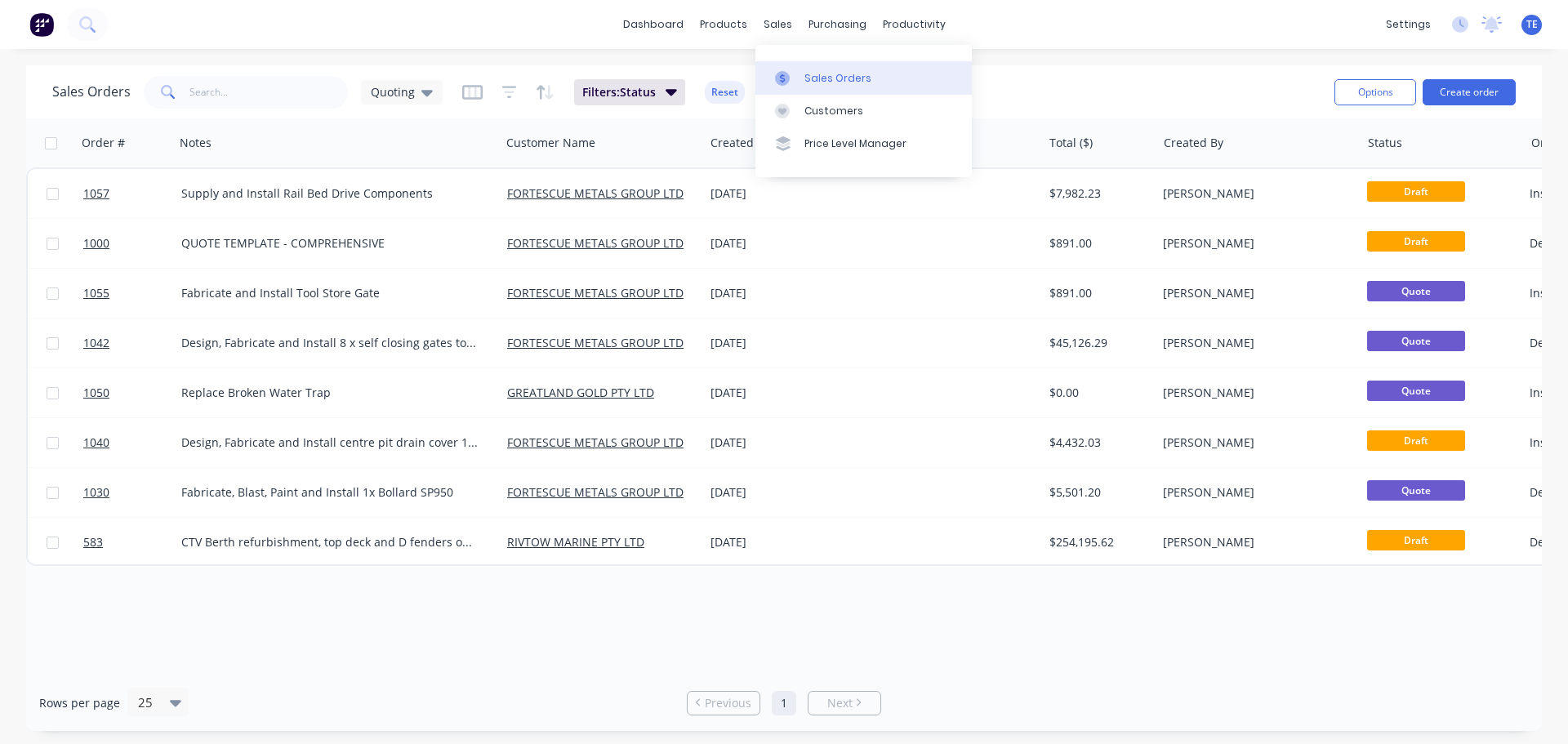
click at [815, 71] on div "Sales Orders" at bounding box center [837, 78] width 67 height 15
click at [801, 78] on link "Sales Orders" at bounding box center [863, 78] width 216 height 33
click at [411, 91] on span "Quoting" at bounding box center [393, 91] width 44 height 17
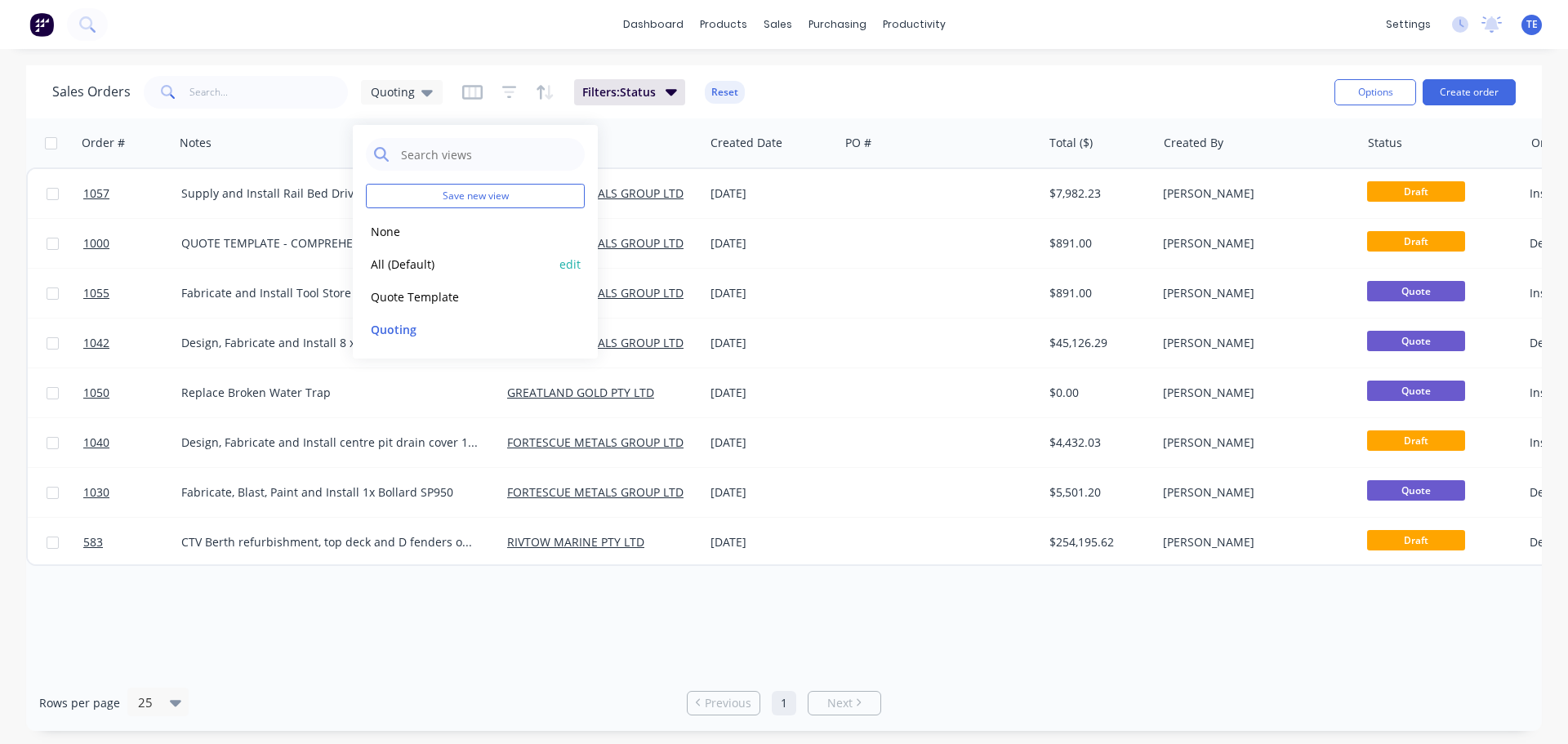
click at [402, 263] on button "All (Default)" at bounding box center [459, 264] width 186 height 19
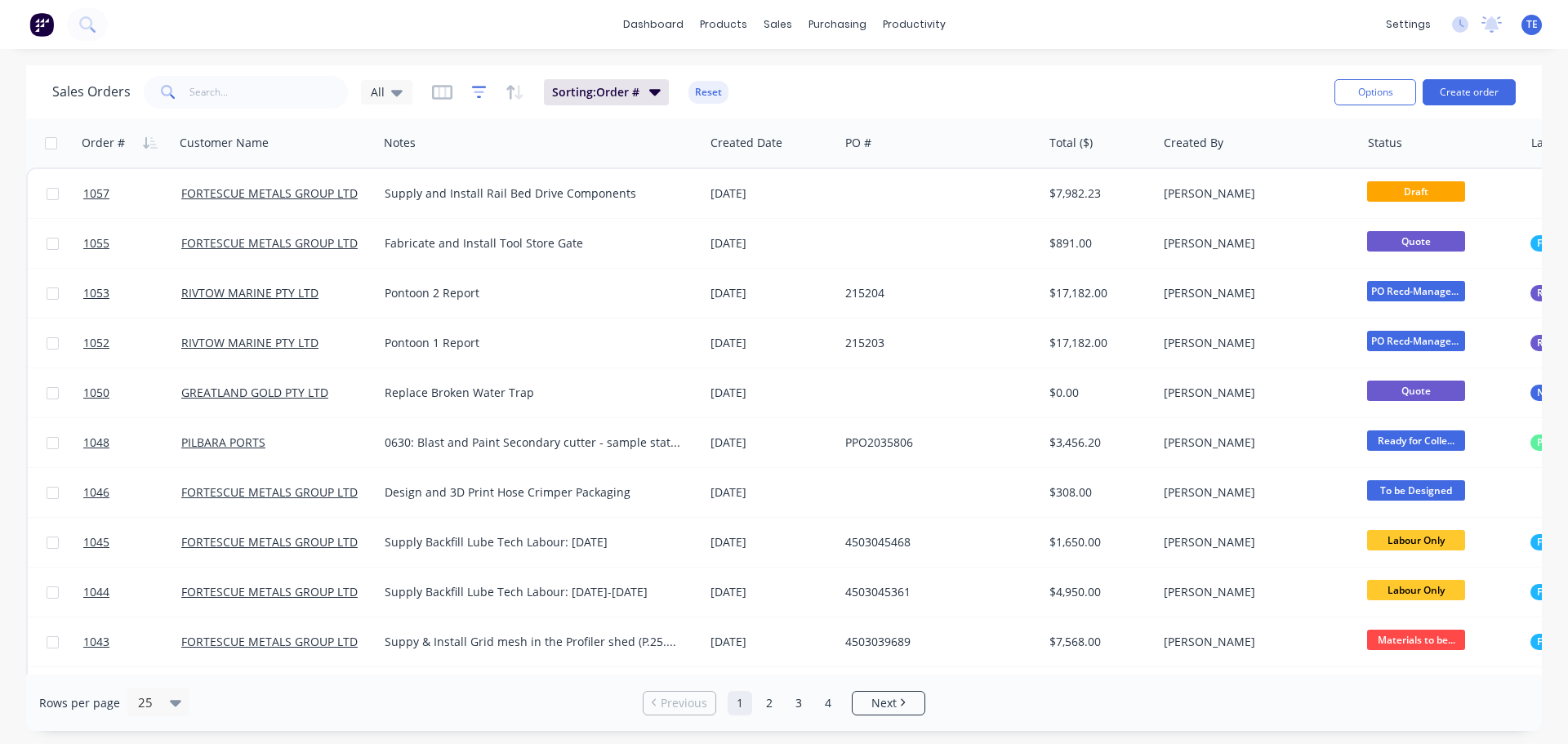
click at [481, 87] on icon "button" at bounding box center [480, 91] width 15 height 12
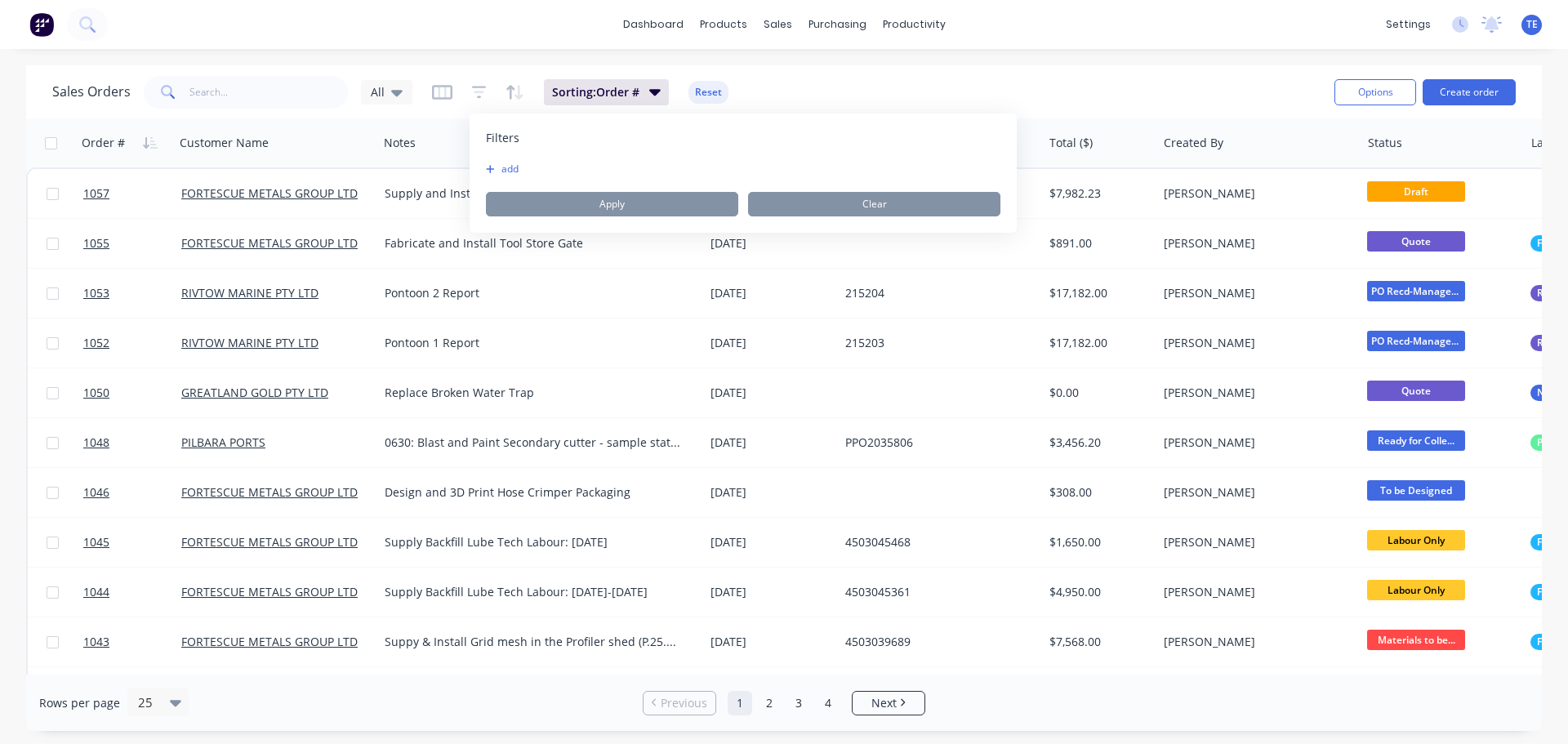
click at [511, 171] on button "add" at bounding box center [506, 169] width 41 height 13
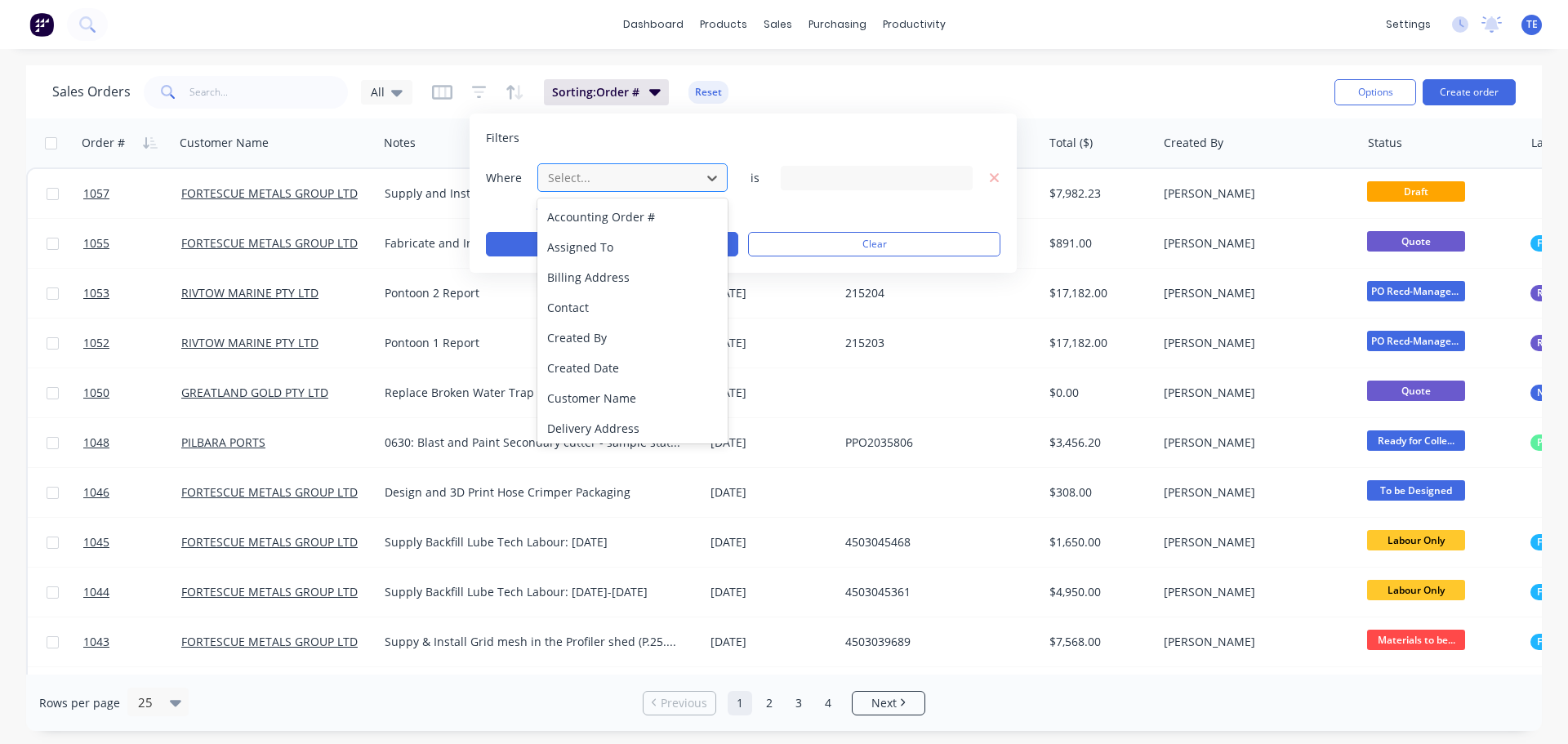
click at [583, 174] on div at bounding box center [619, 178] width 146 height 20
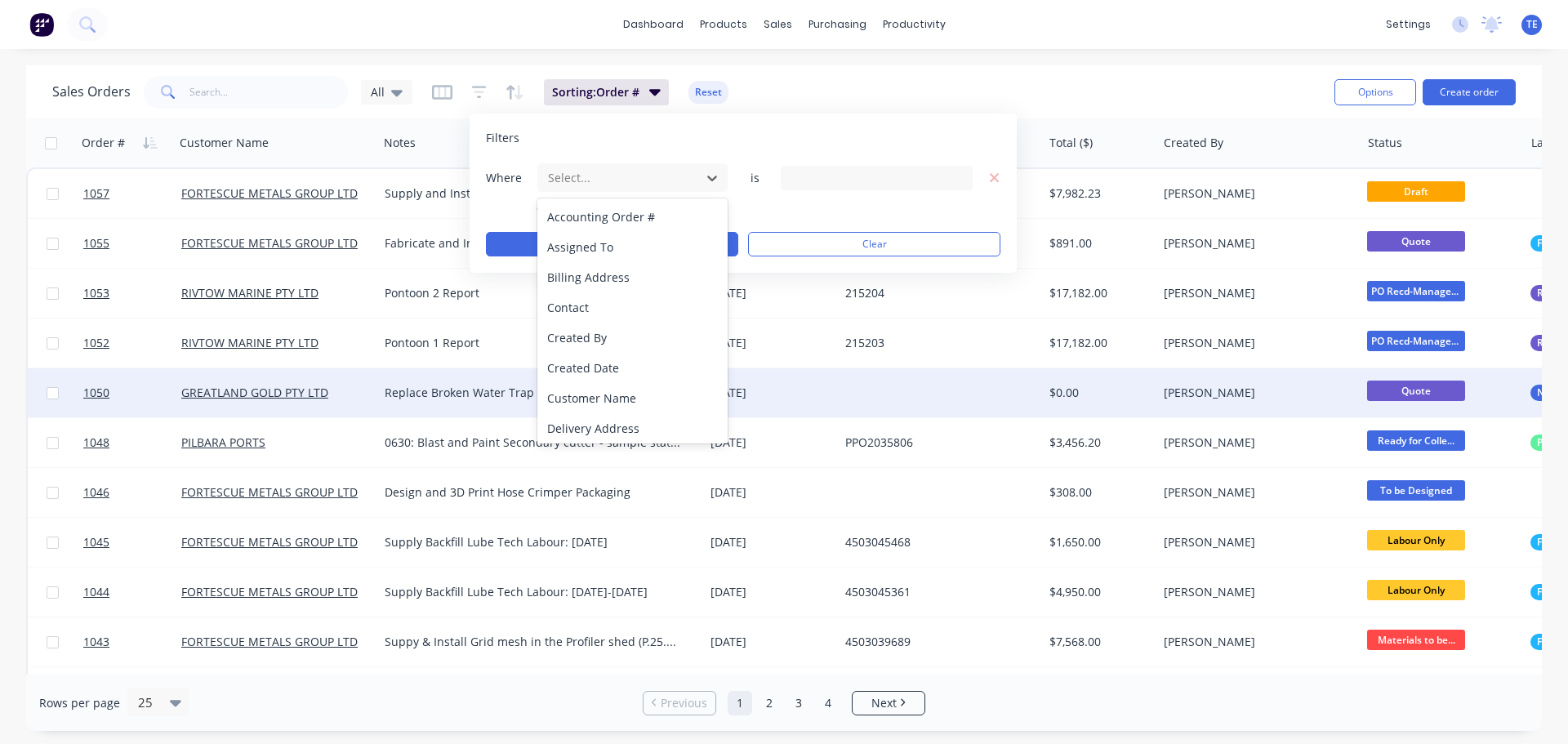
click at [583, 393] on div "Customer Name" at bounding box center [632, 398] width 191 height 30
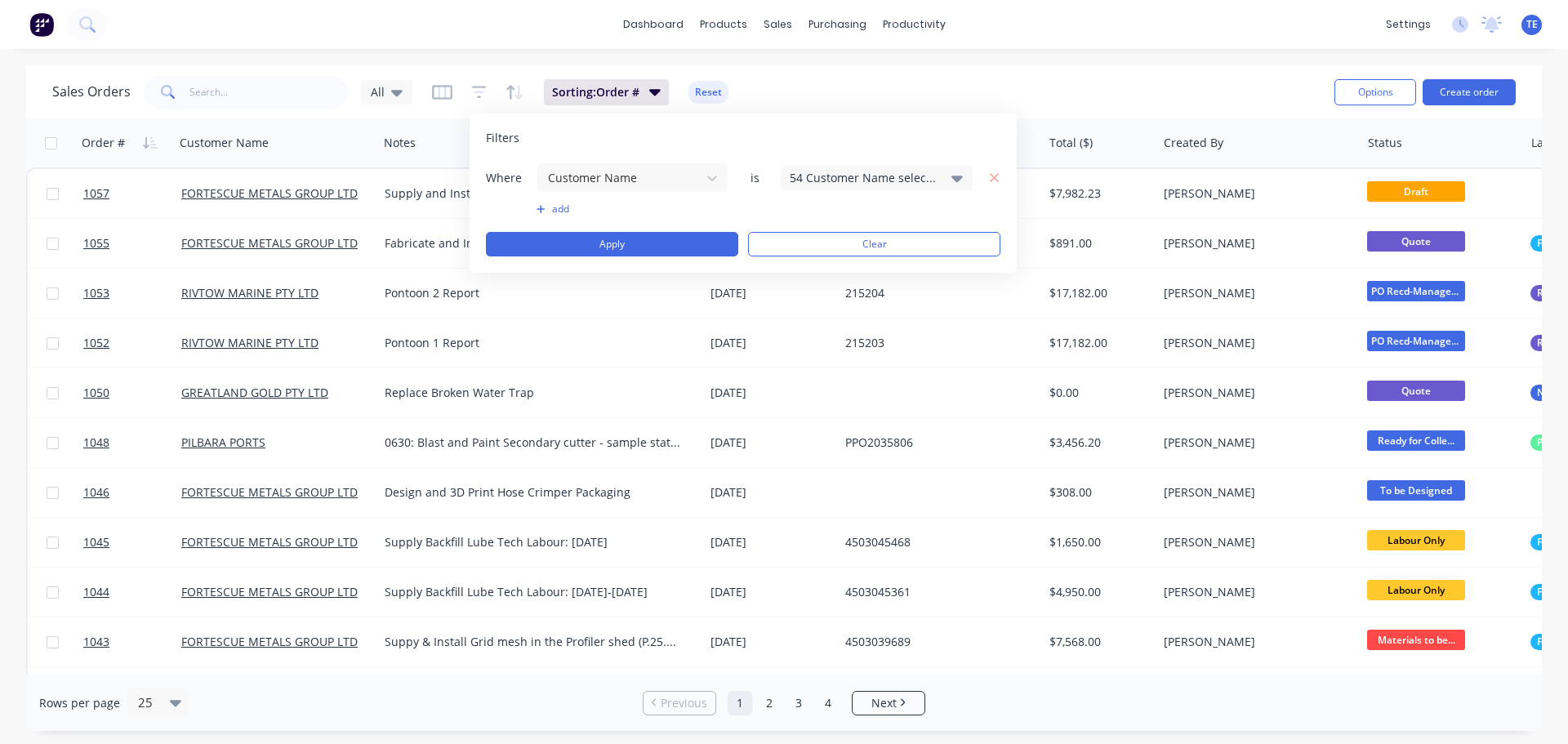
click at [820, 170] on div "54 Customer Name selected" at bounding box center [863, 177] width 148 height 17
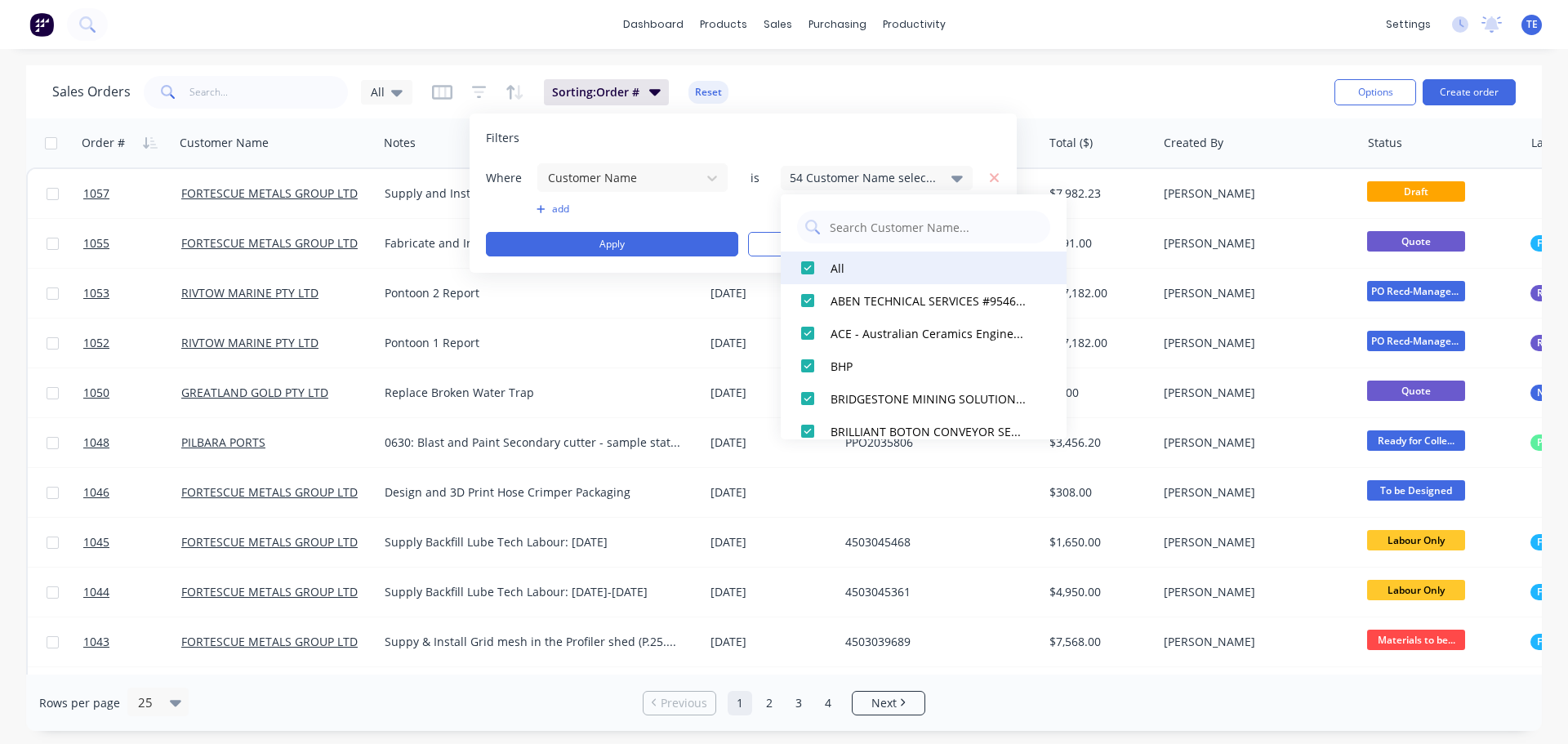
click at [811, 271] on div at bounding box center [808, 268] width 33 height 33
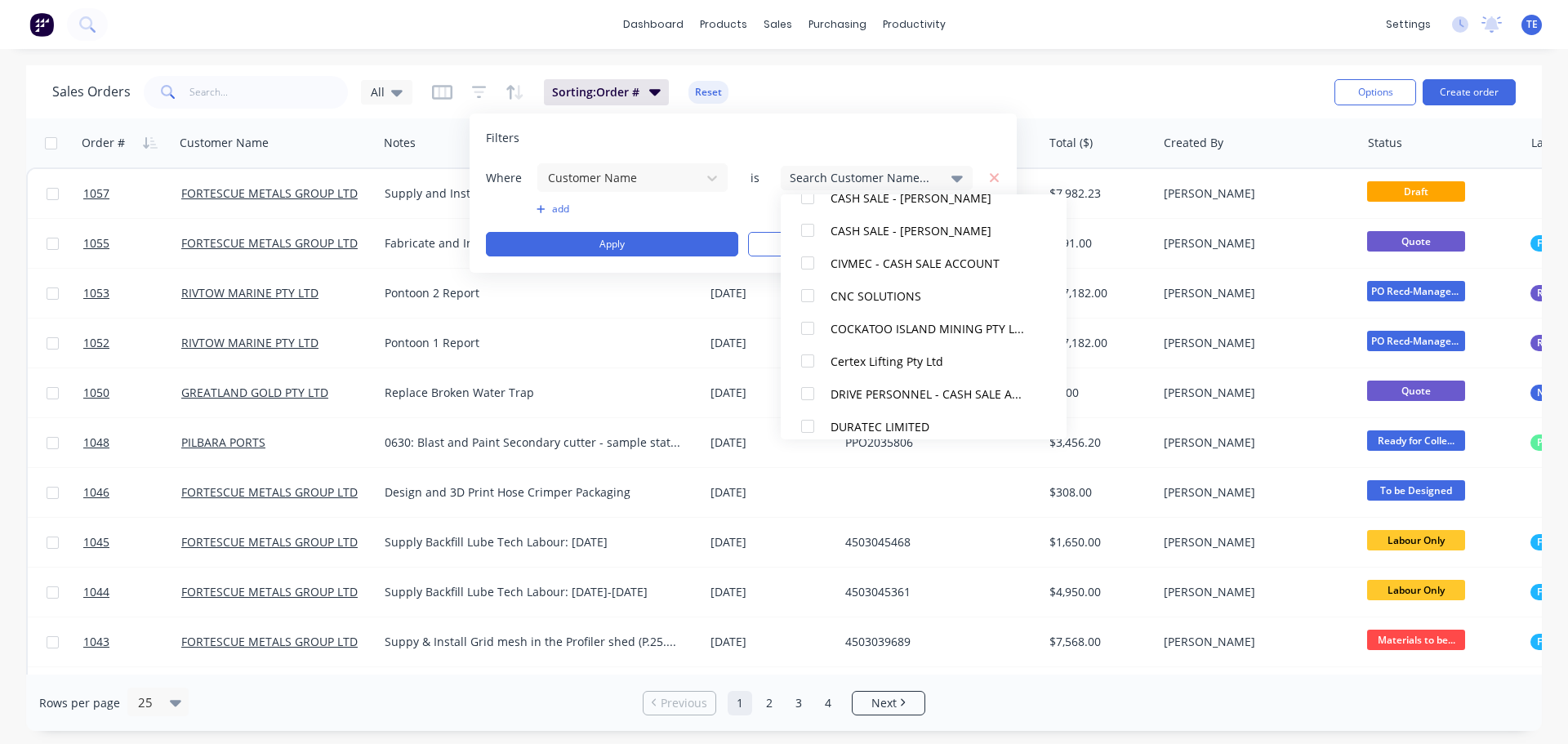
scroll to position [545, 0]
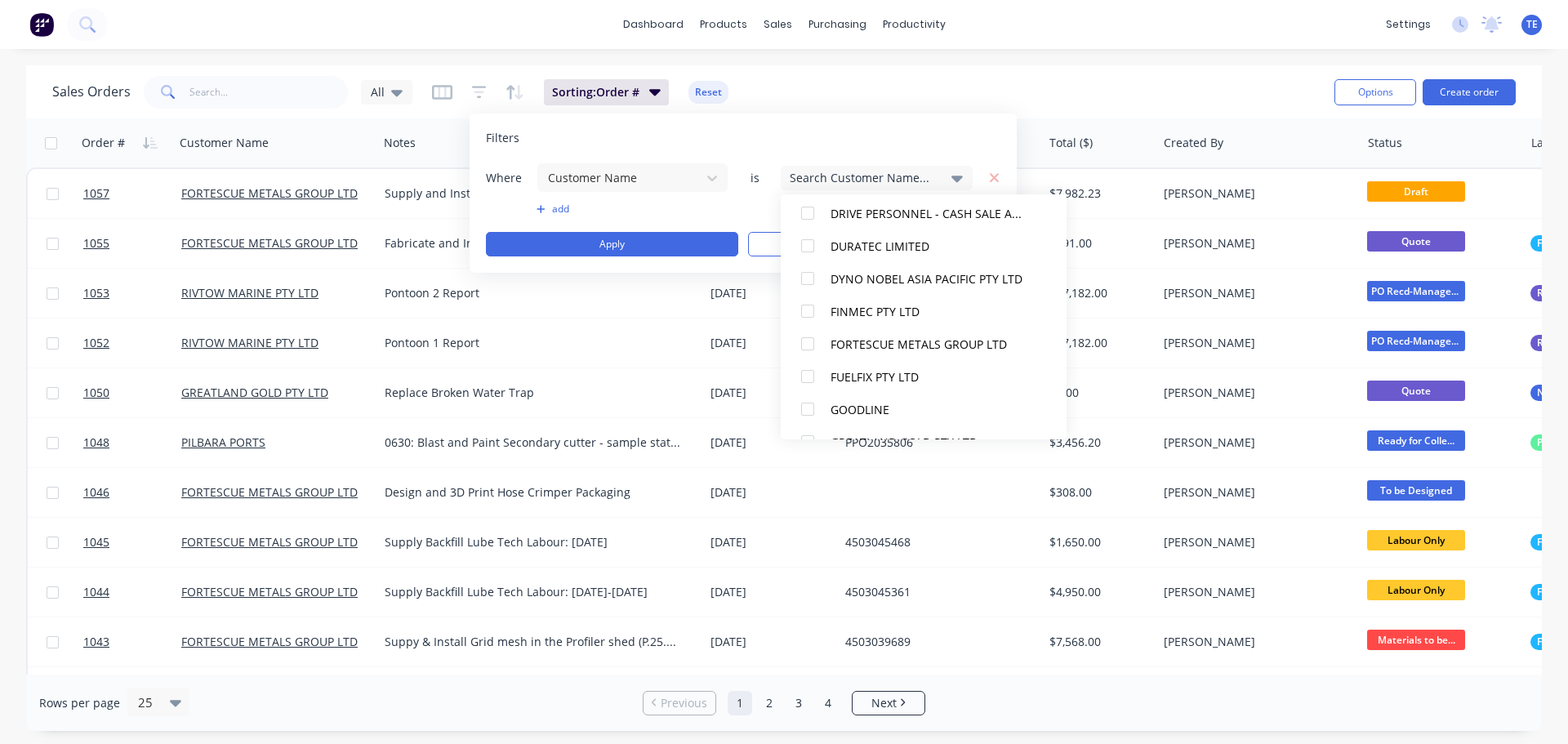
click at [853, 337] on div "FORTESCUE METALS GROUP LTD" at bounding box center [928, 344] width 196 height 17
click at [694, 221] on div "Where Customer Name is 1 Customer Name selected add Apply Clear" at bounding box center [743, 209] width 514 height 94
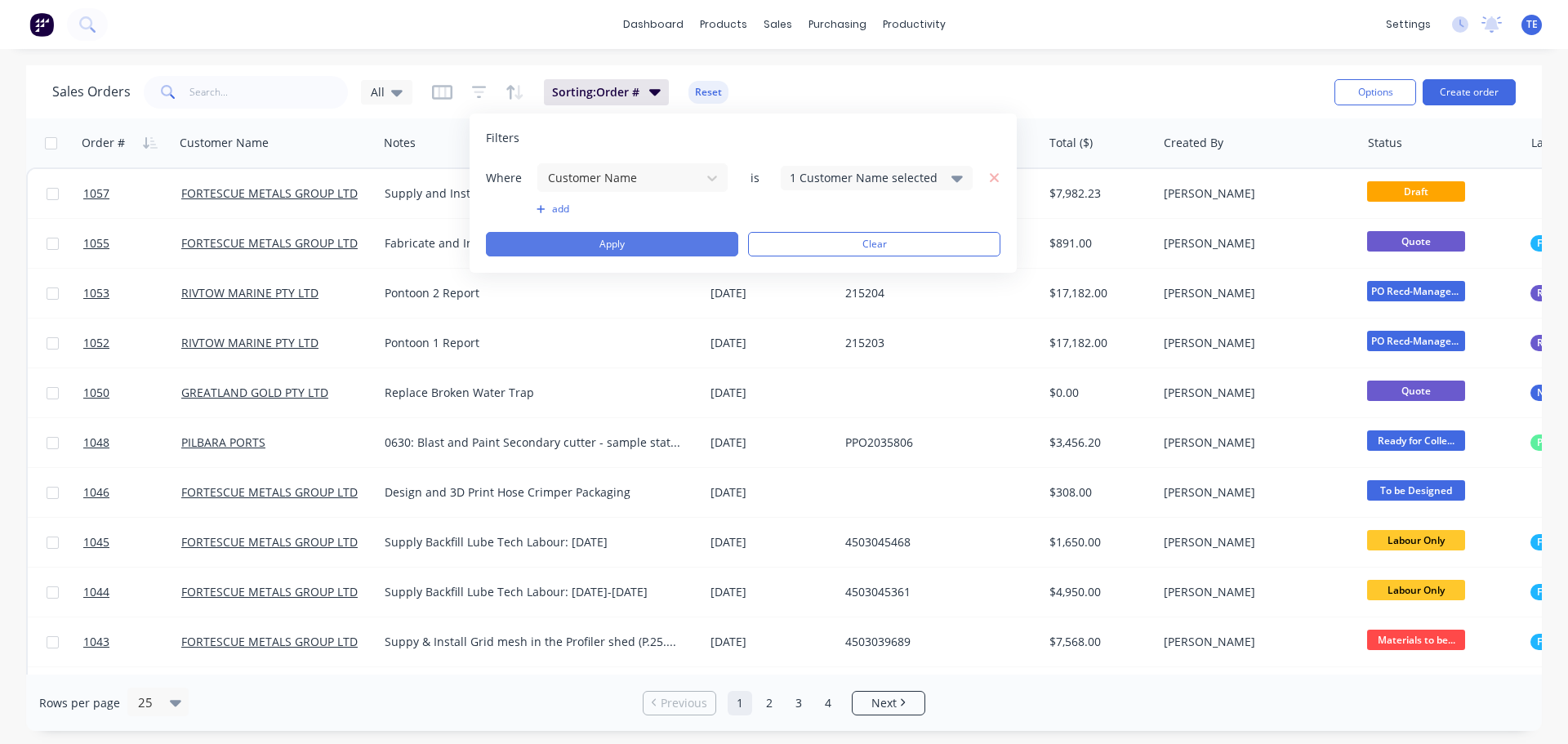
click at [686, 238] on button "Apply" at bounding box center [612, 243] width 253 height 25
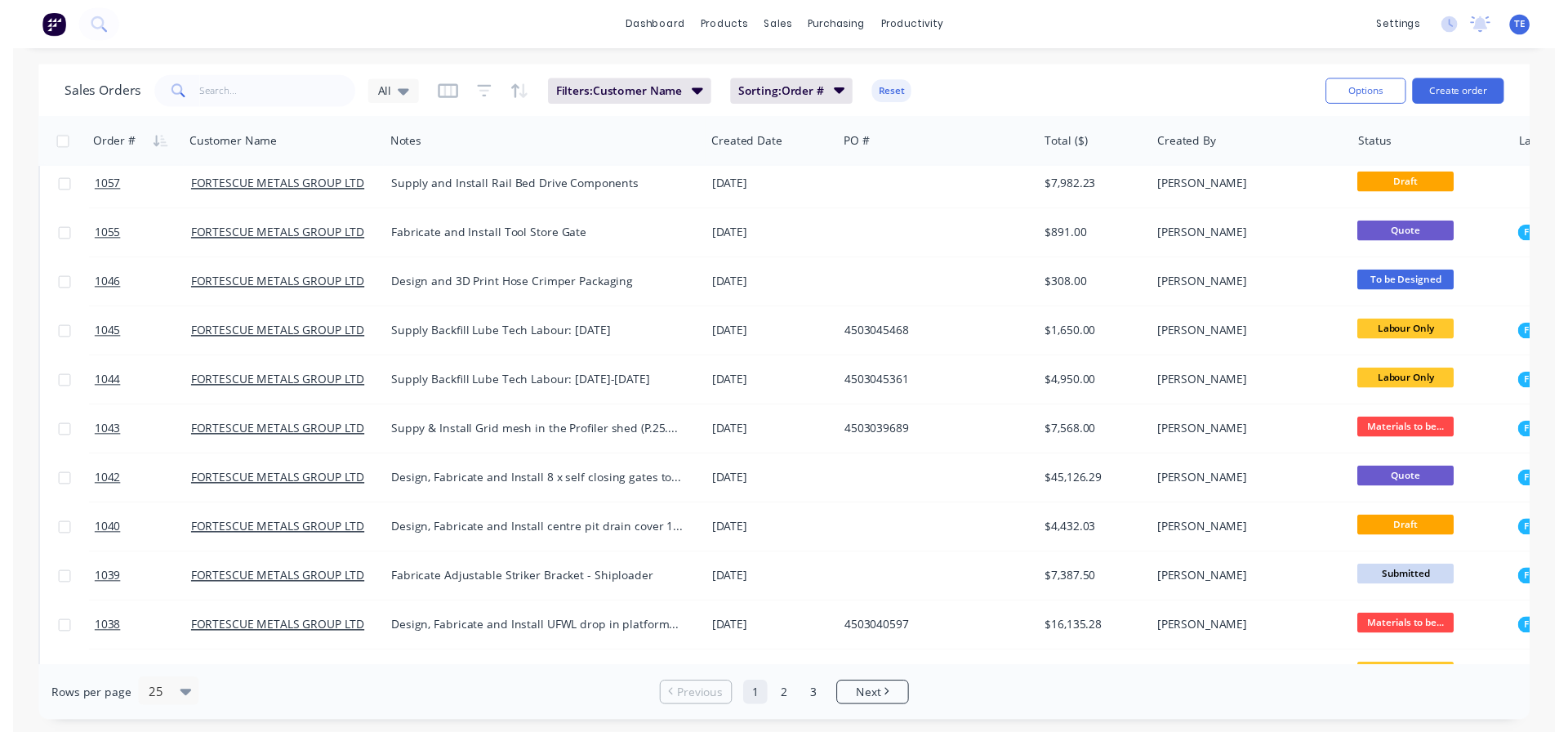
scroll to position [0, 0]
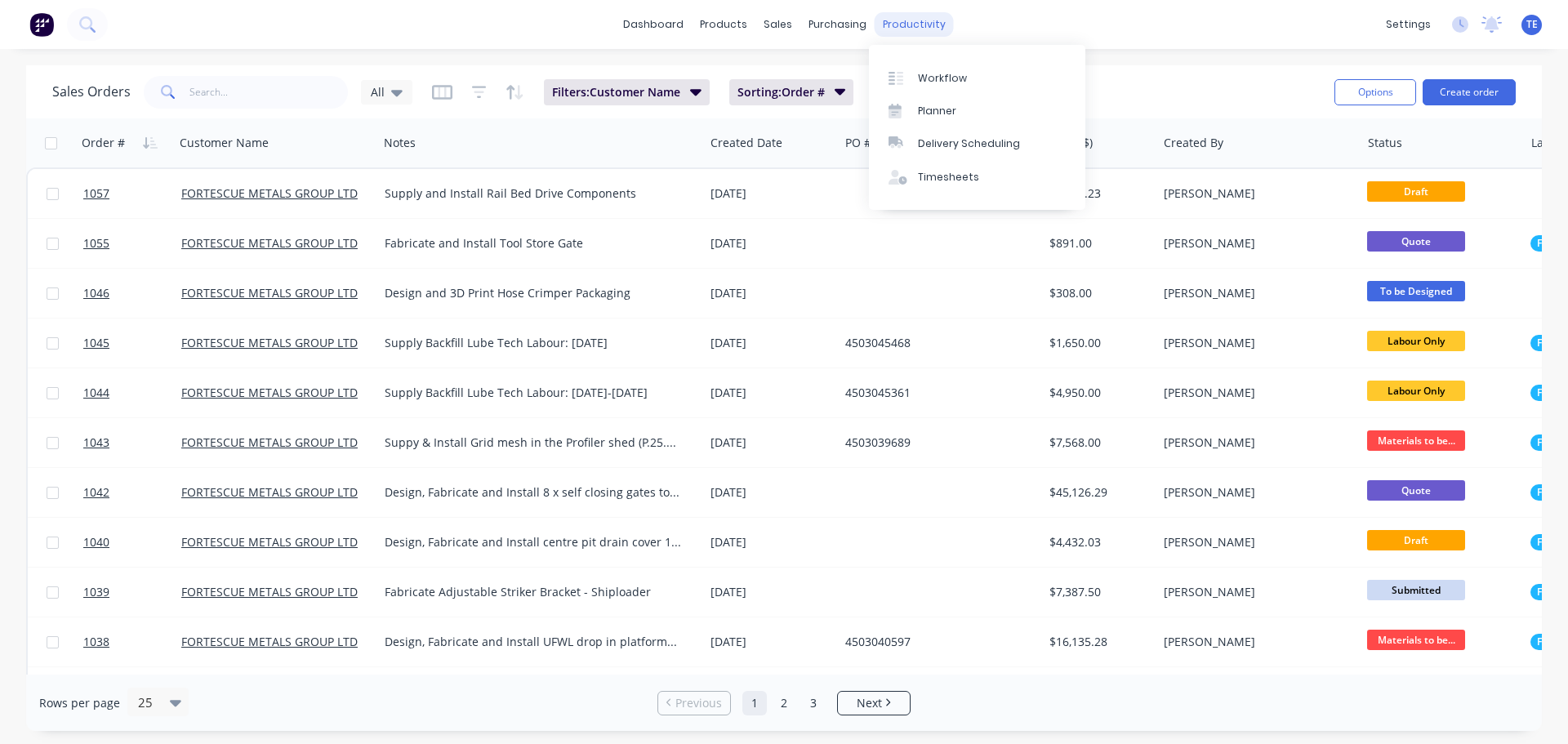
click at [897, 26] on div "productivity" at bounding box center [913, 24] width 79 height 25
click at [934, 79] on div "Workflow" at bounding box center [943, 78] width 49 height 15
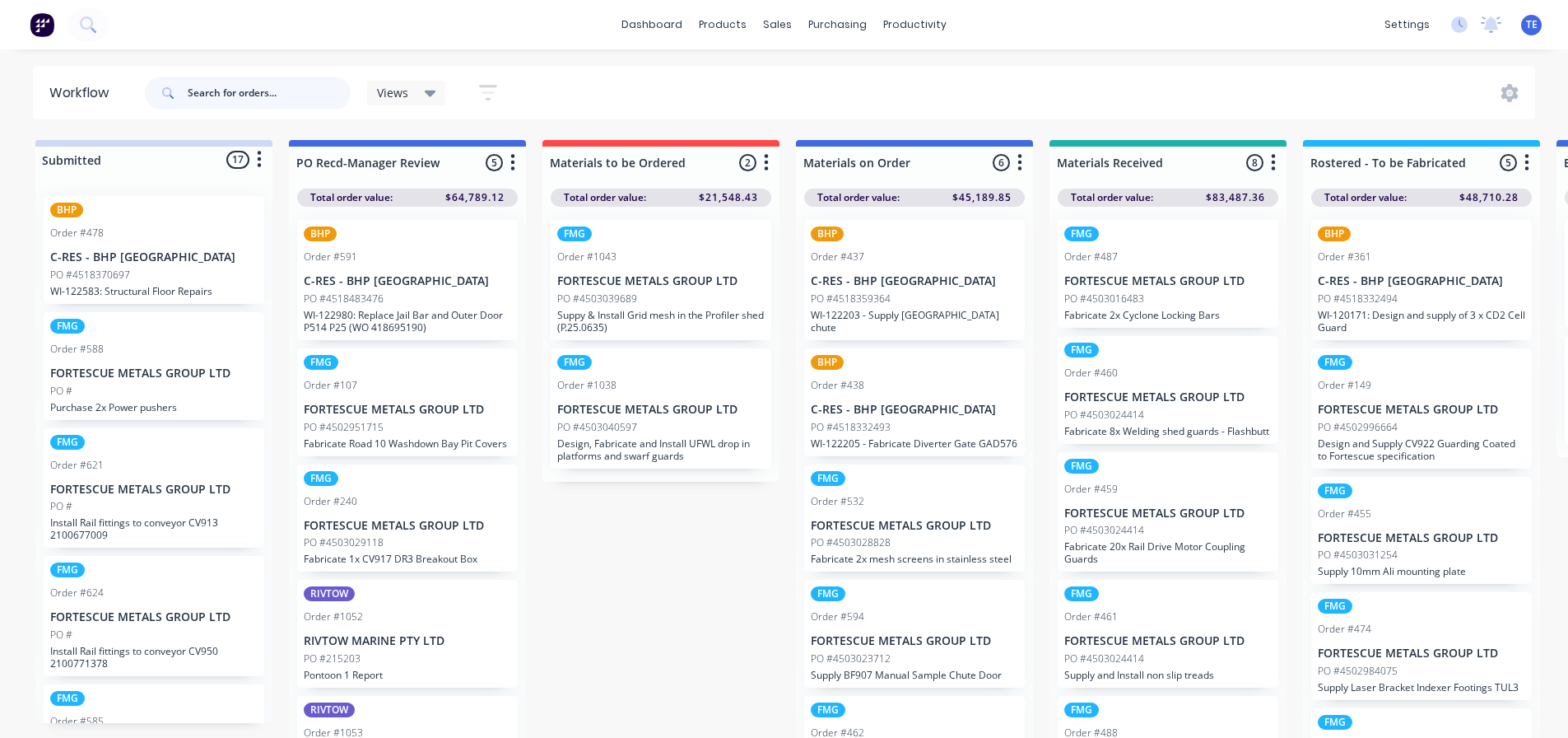
click at [265, 90] on input "text" at bounding box center [268, 93] width 163 height 33
type input "cyclone"
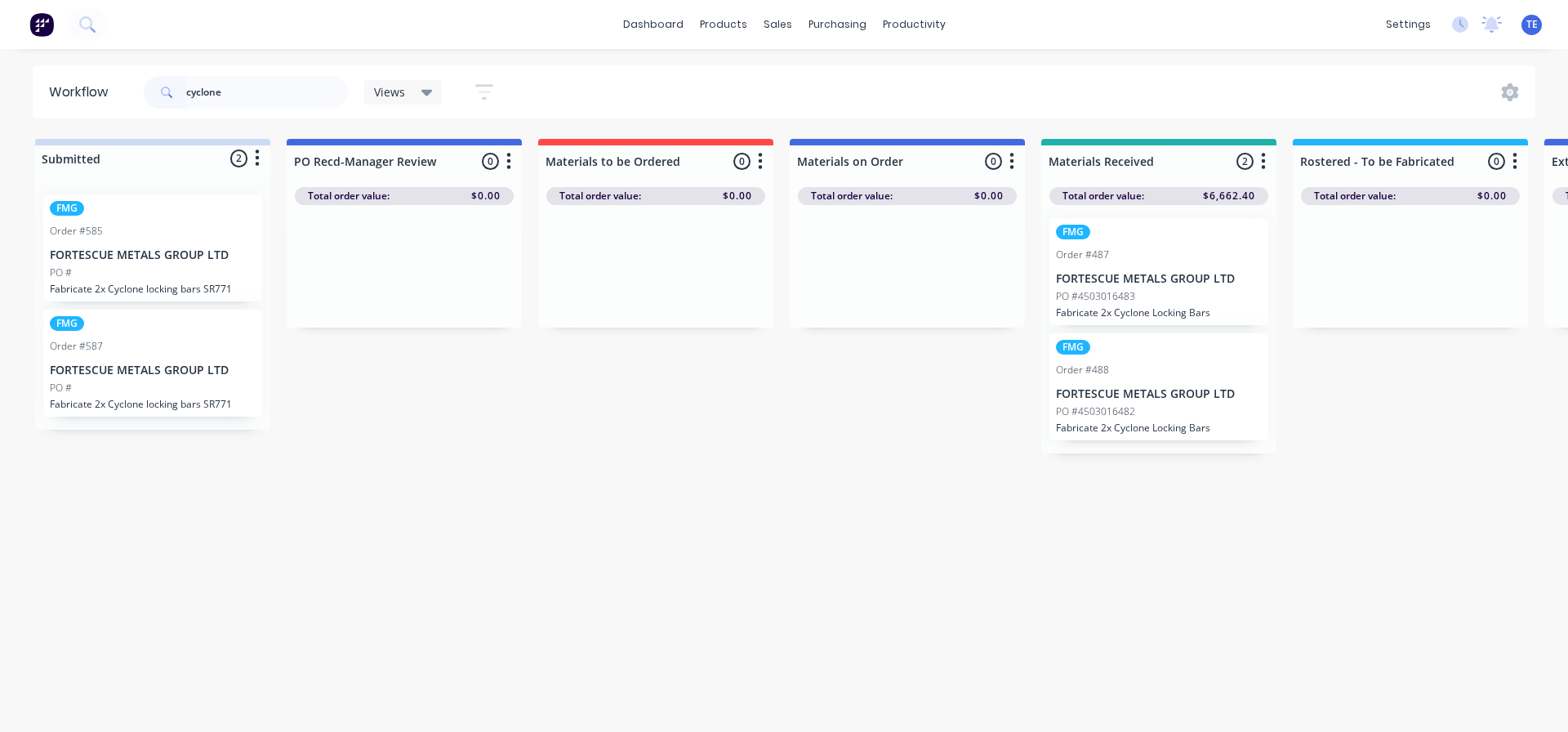
click at [1147, 279] on p "FORTESCUE METALS GROUP LTD" at bounding box center [1159, 278] width 206 height 14
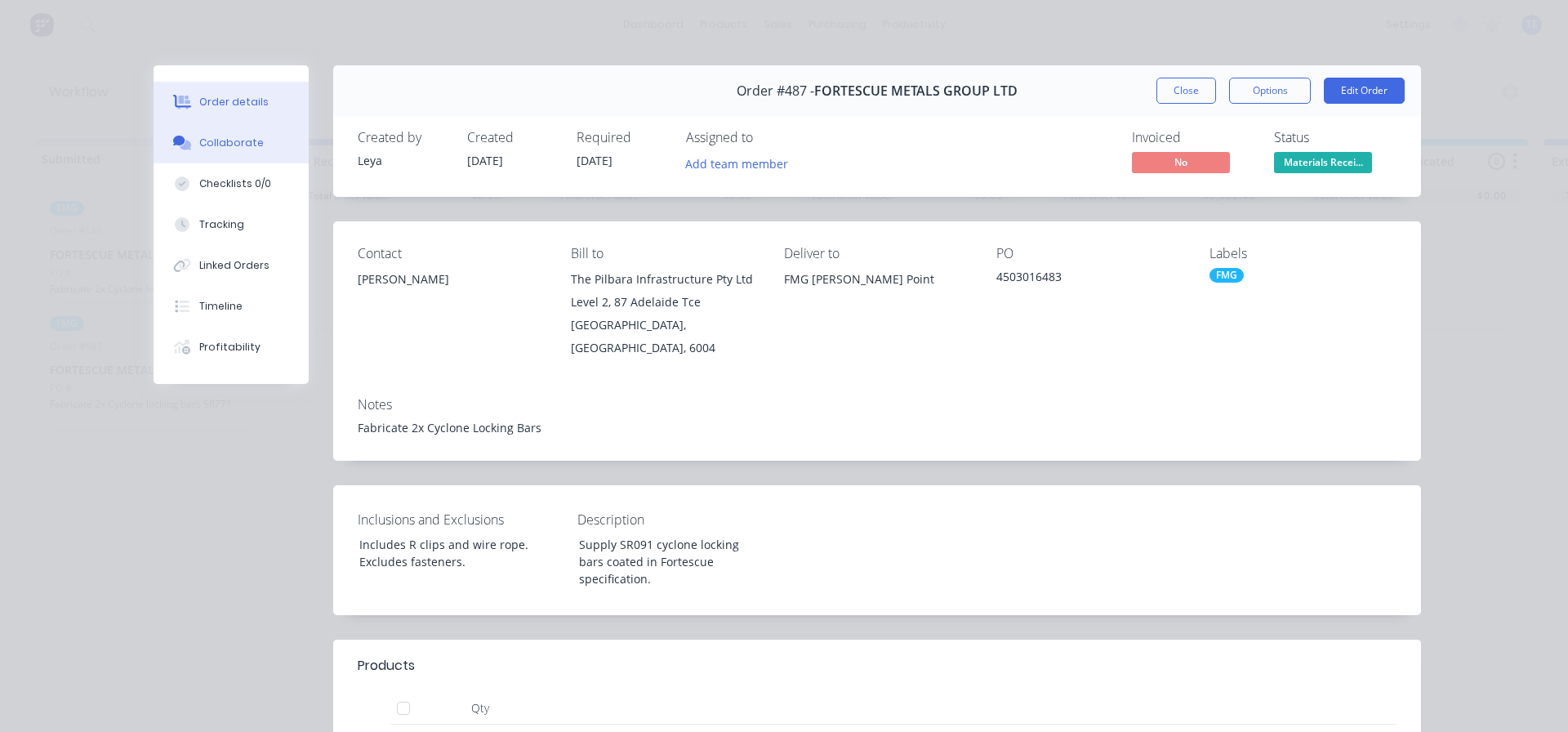
click at [206, 146] on div "Collaborate" at bounding box center [232, 143] width 65 height 15
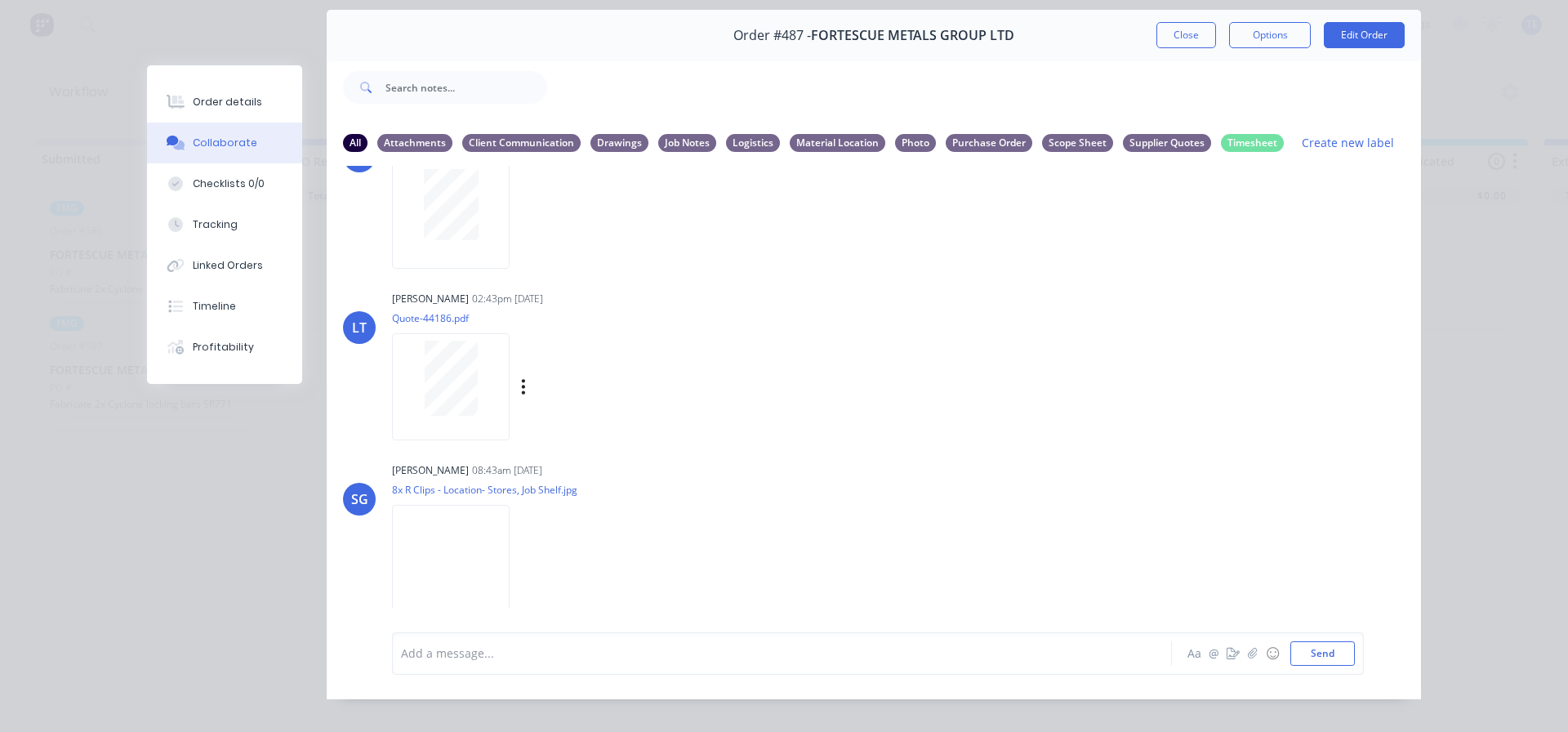
scroll to position [87, 0]
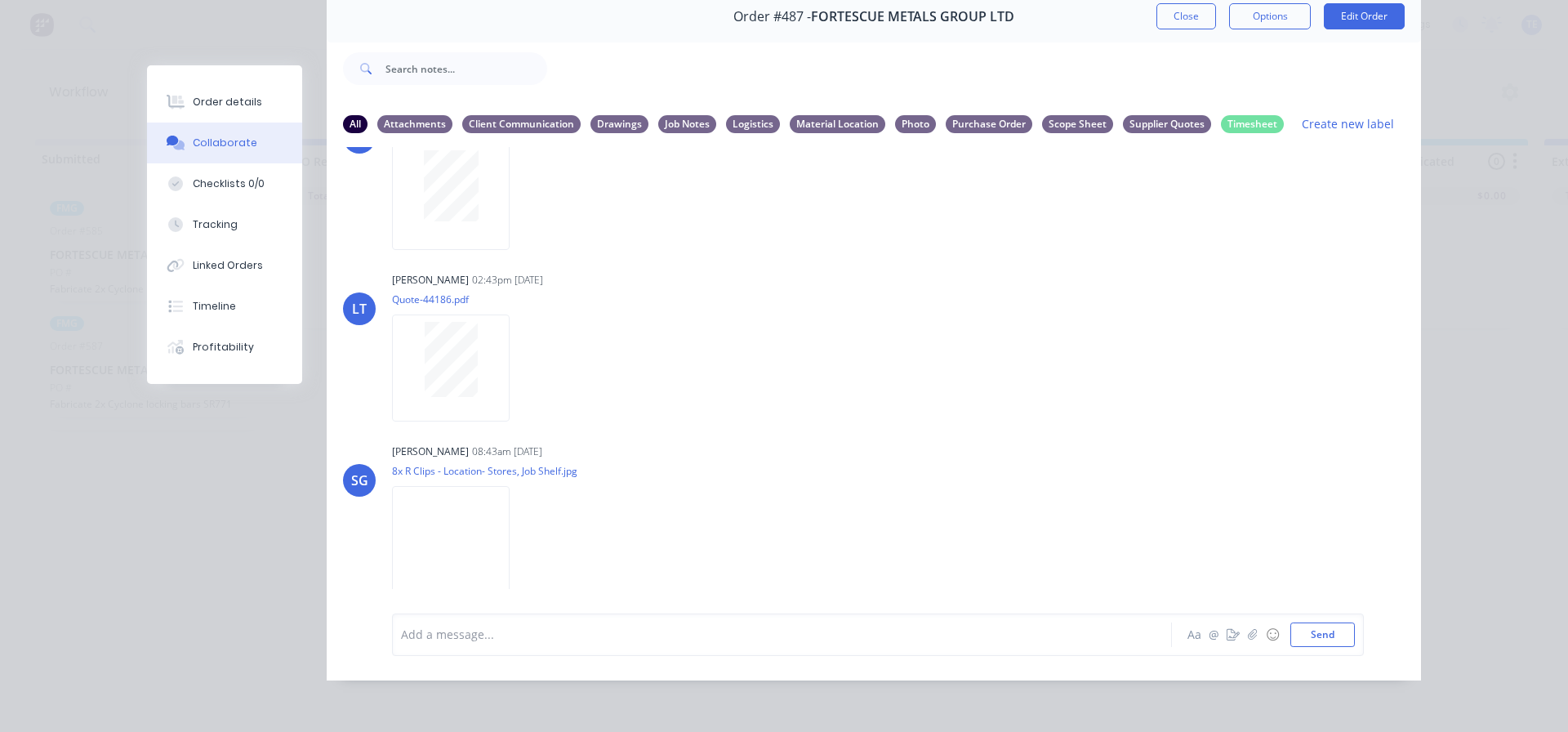
click at [206, 145] on div "Collaborate" at bounding box center [224, 143] width 65 height 15
click at [77, 135] on div "Order details Collaborate Checklists 0/0 Tracking Linked Orders Timeline Profit…" at bounding box center [784, 366] width 1568 height 732
click at [176, 43] on div "Order #487 - FORTESCUE METALS GROUP LTD Close Options Edit Order All Attachment…" at bounding box center [783, 335] width 1274 height 689
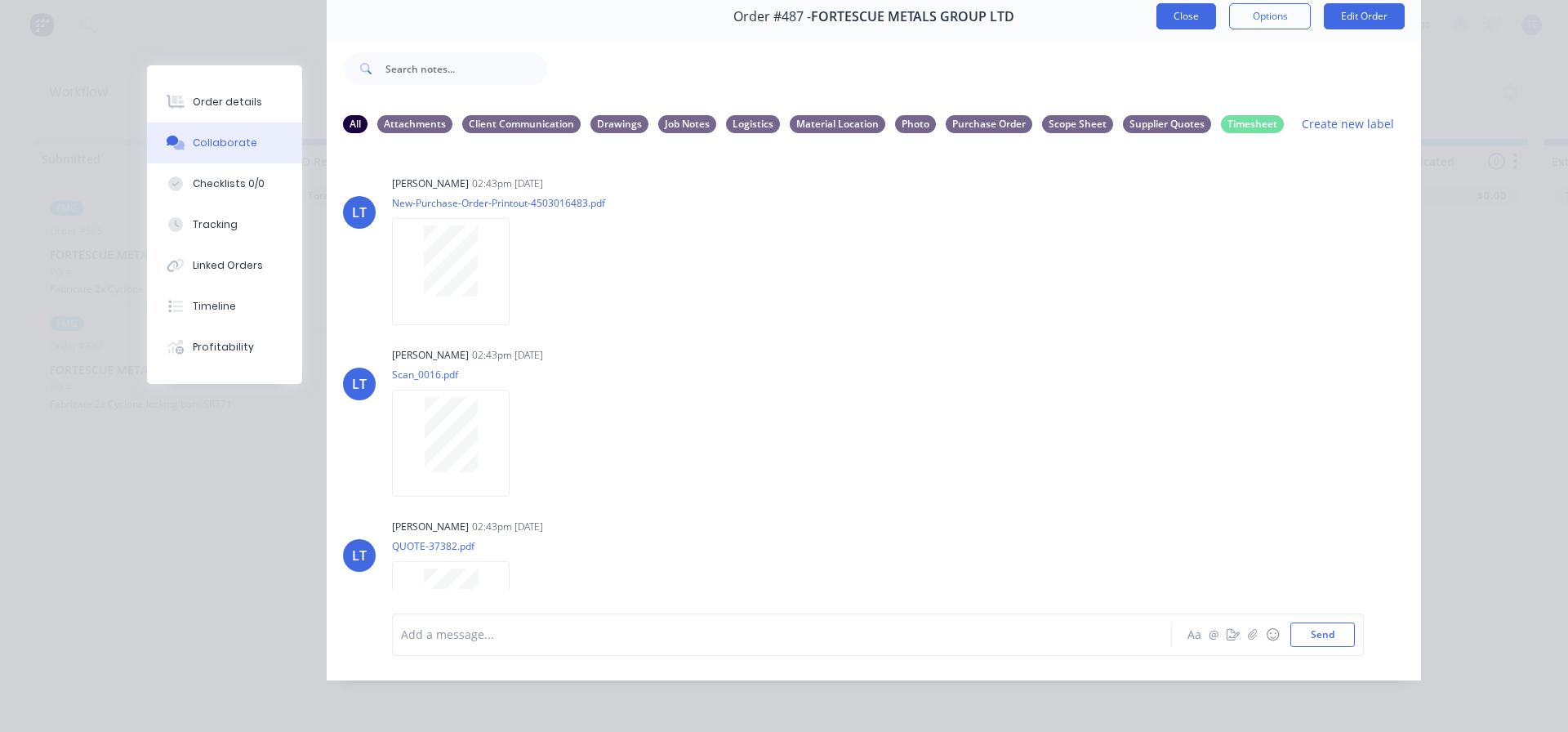
click at [1183, 12] on button "Close" at bounding box center [1185, 16] width 59 height 26
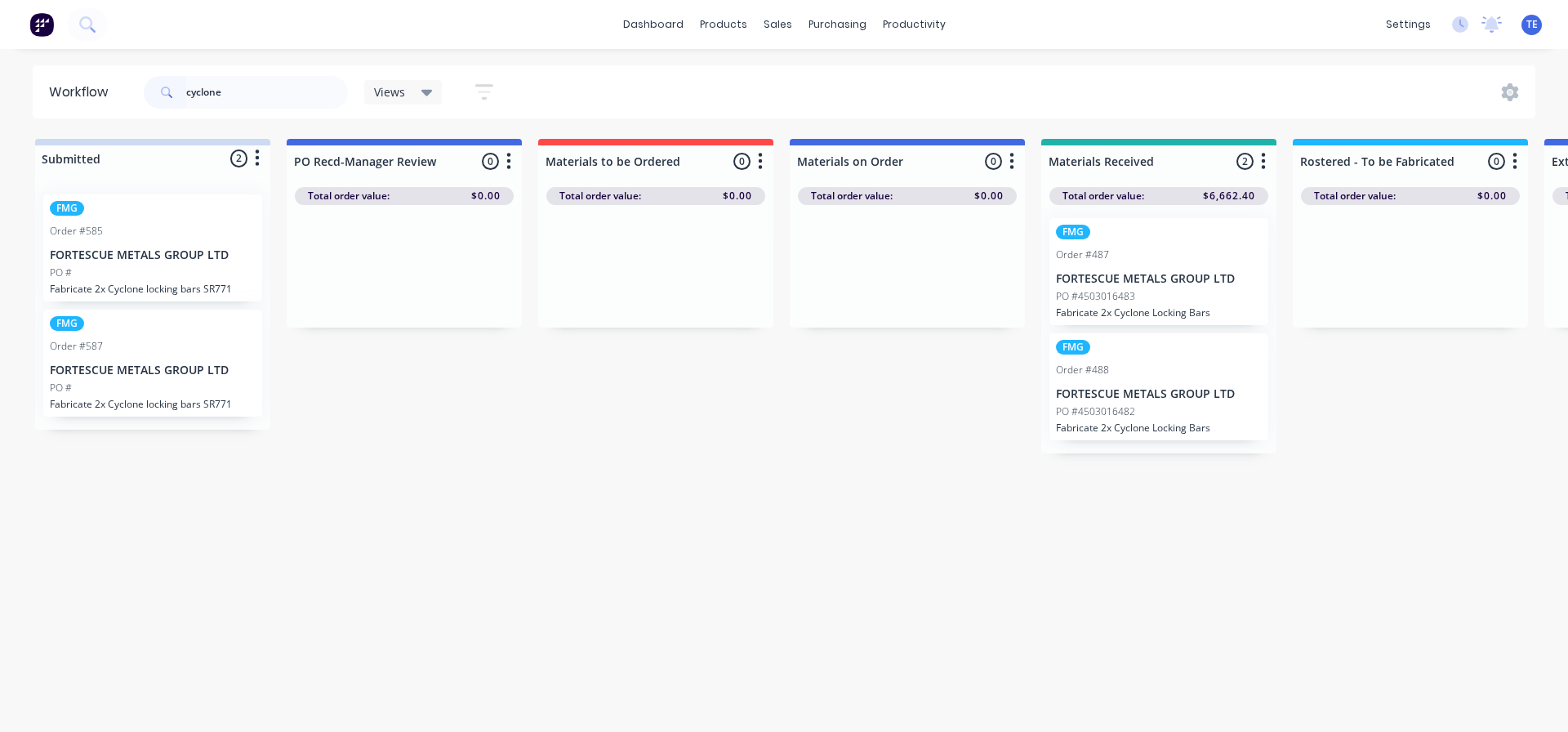
click at [37, 27] on img at bounding box center [41, 24] width 25 height 25
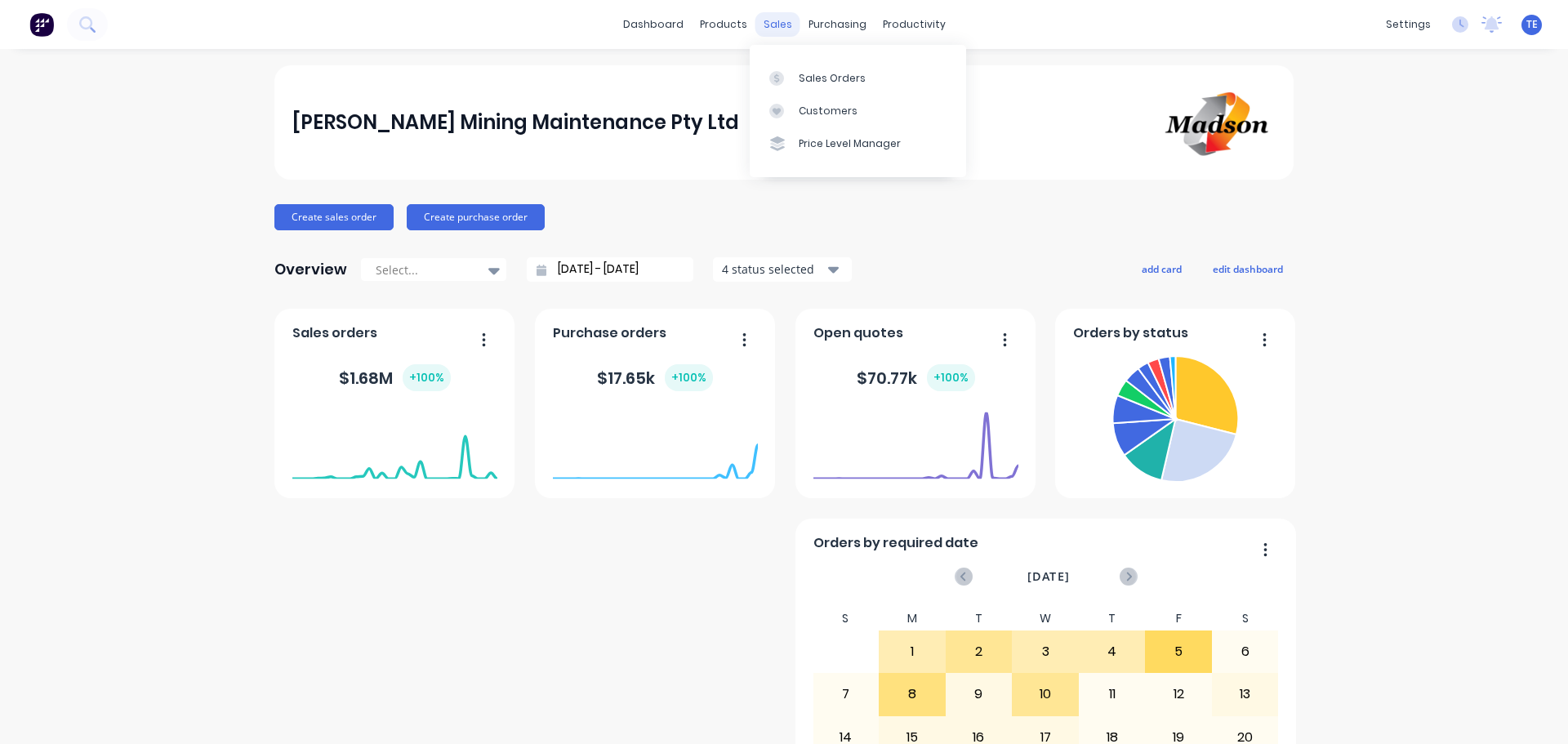
click at [767, 31] on div "sales" at bounding box center [778, 24] width 45 height 25
click at [890, 26] on div "productivity" at bounding box center [913, 24] width 79 height 25
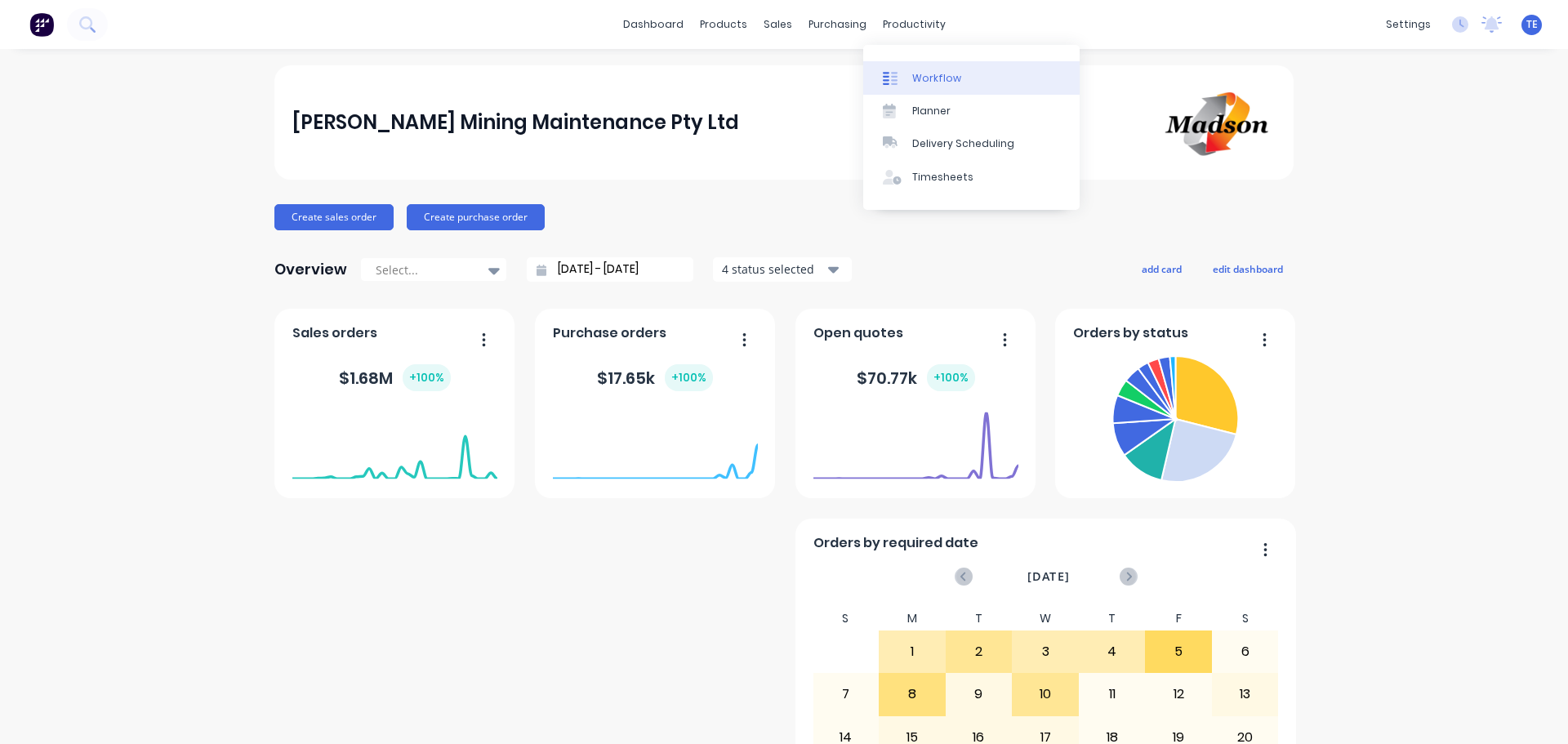
click at [920, 86] on link "Workflow" at bounding box center [971, 78] width 216 height 33
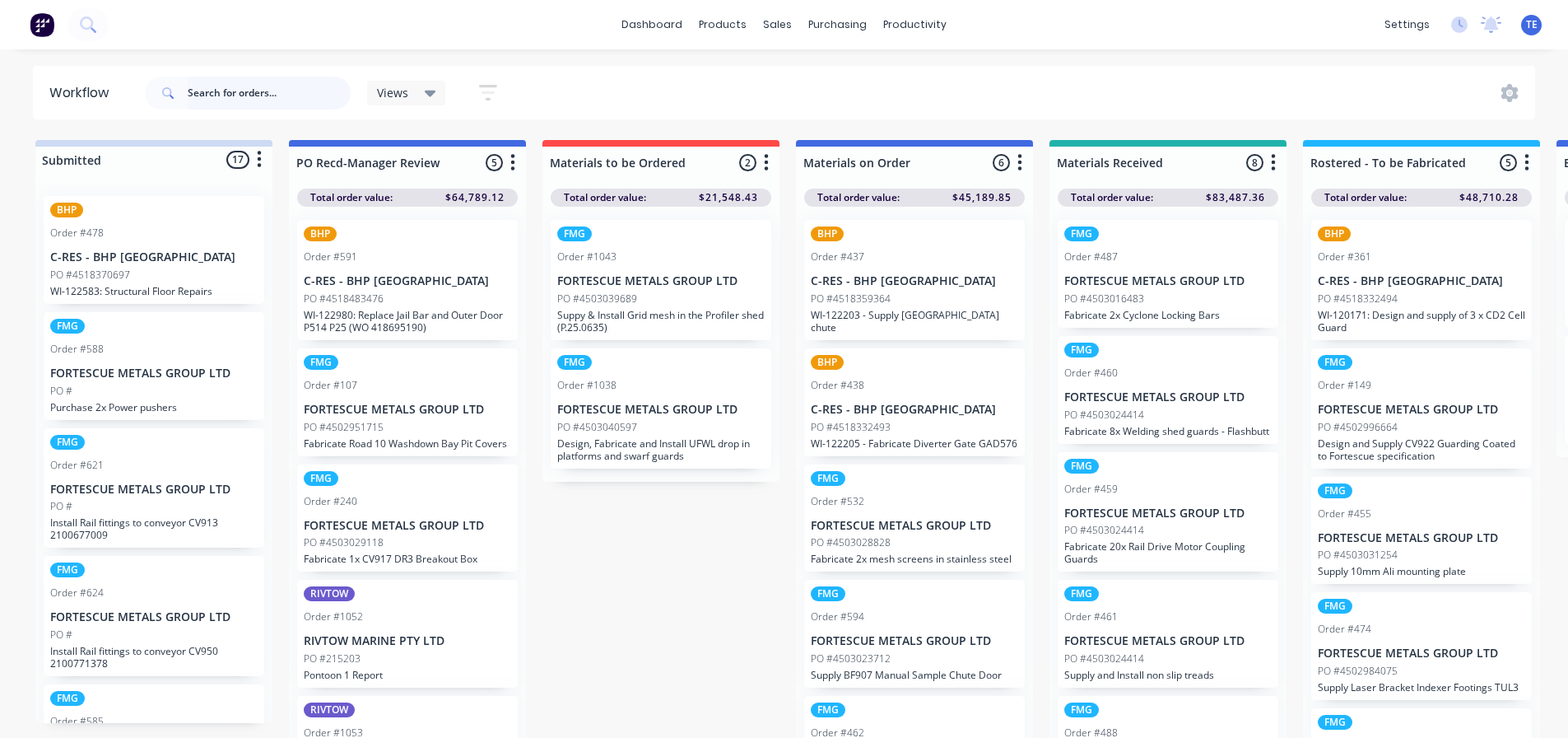
click at [260, 97] on input "text" at bounding box center [268, 93] width 163 height 33
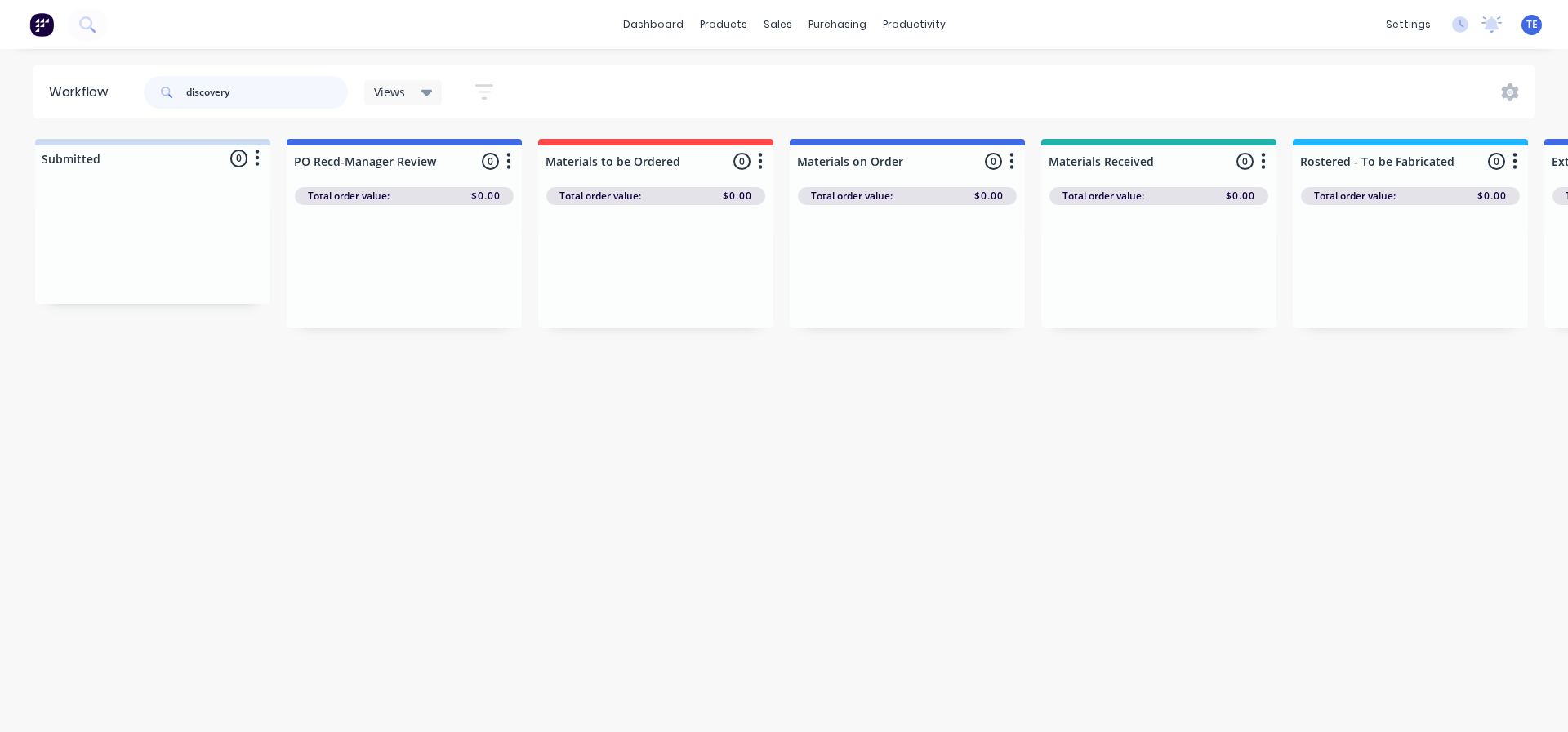
type input "discovery"
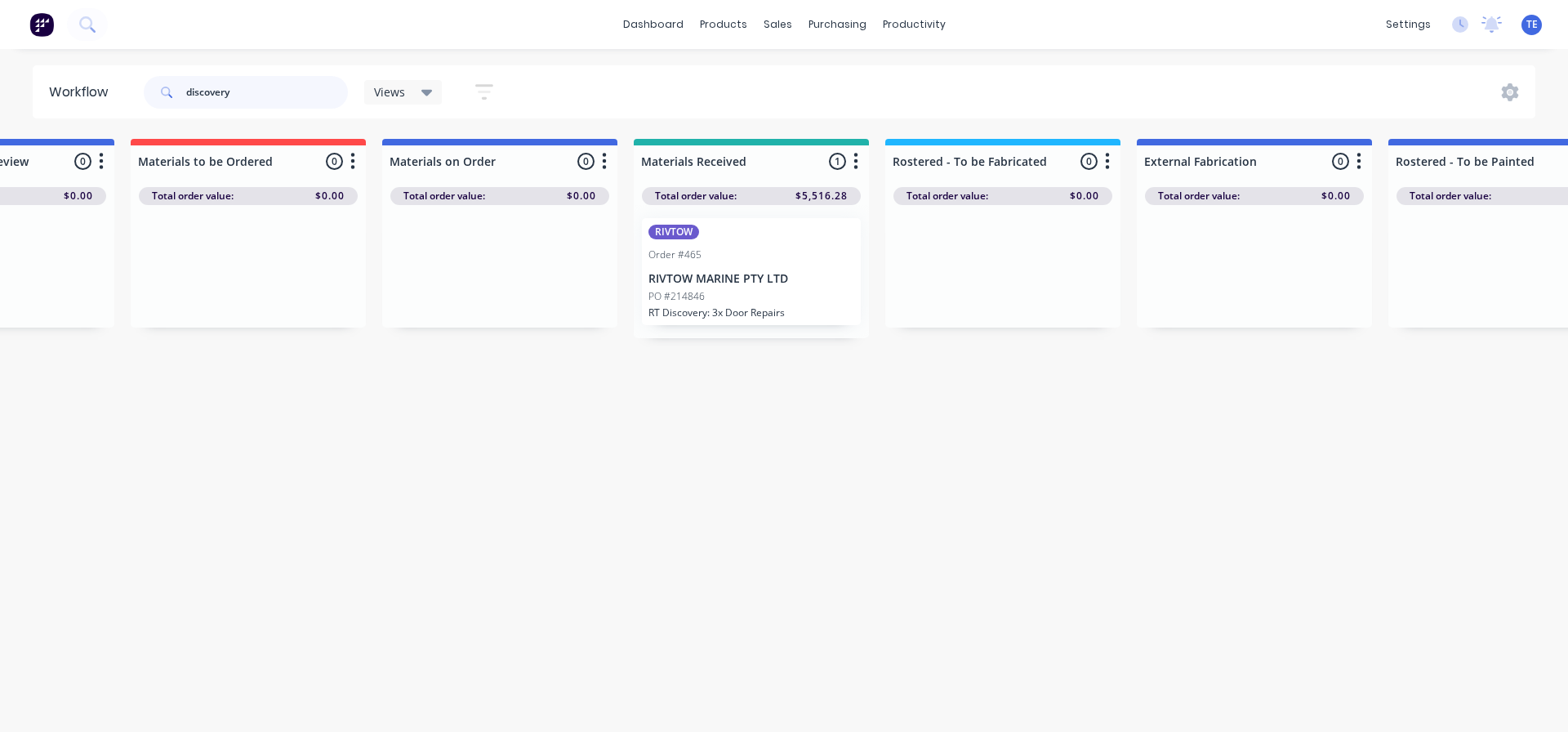
scroll to position [0, 408]
